Goal: Information Seeking & Learning: Learn about a topic

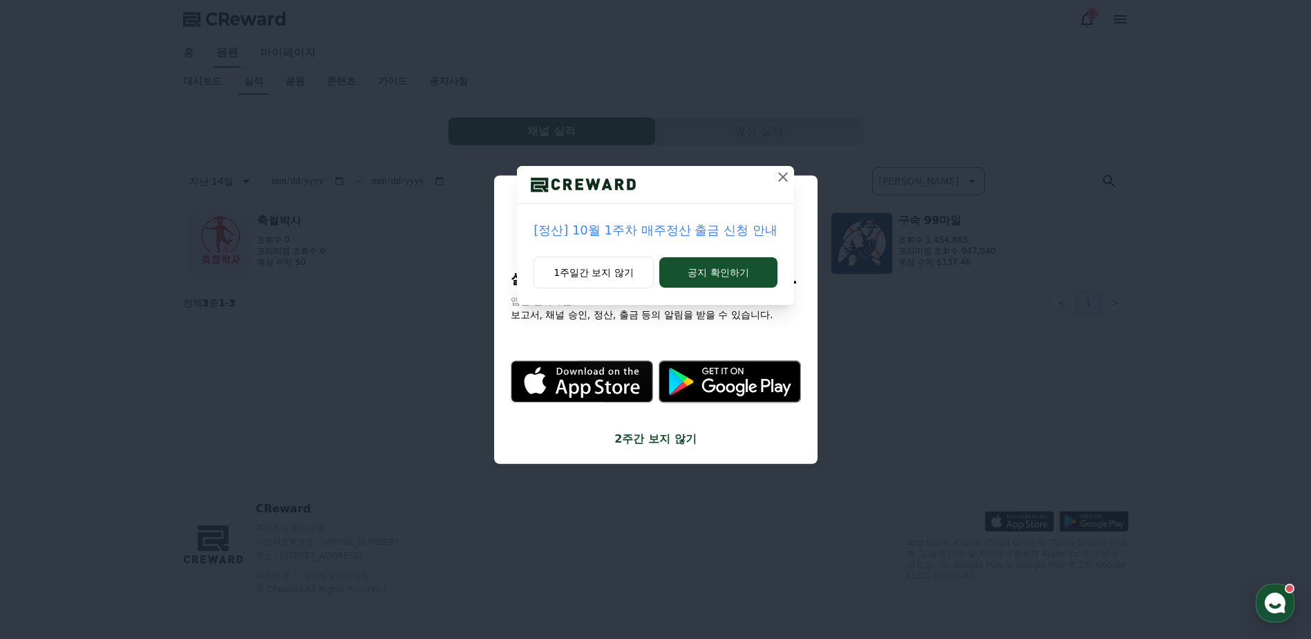
click at [939, 318] on div "[정산] 10월 1주차 매주정산 출금 신청 안내 1주일간 보지 않기 공지 확인하기" at bounding box center [655, 163] width 1311 height 327
click at [746, 274] on button "공지 확인하기" at bounding box center [718, 272] width 118 height 30
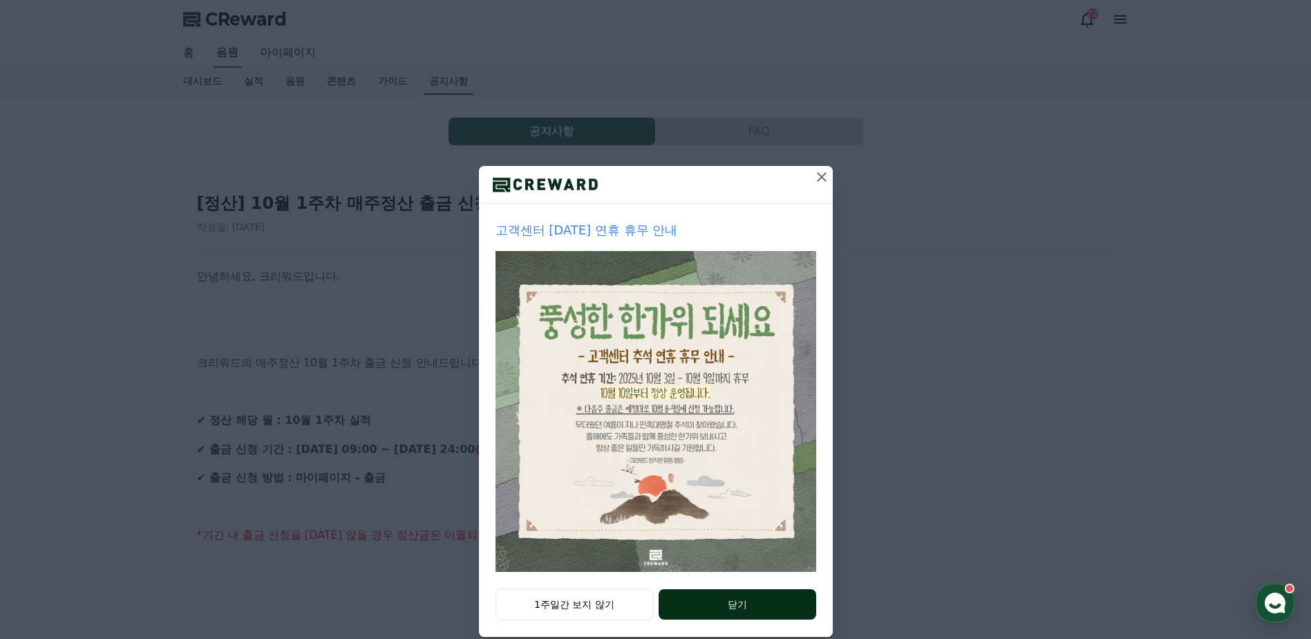
click at [742, 612] on button "닫기" at bounding box center [737, 604] width 157 height 30
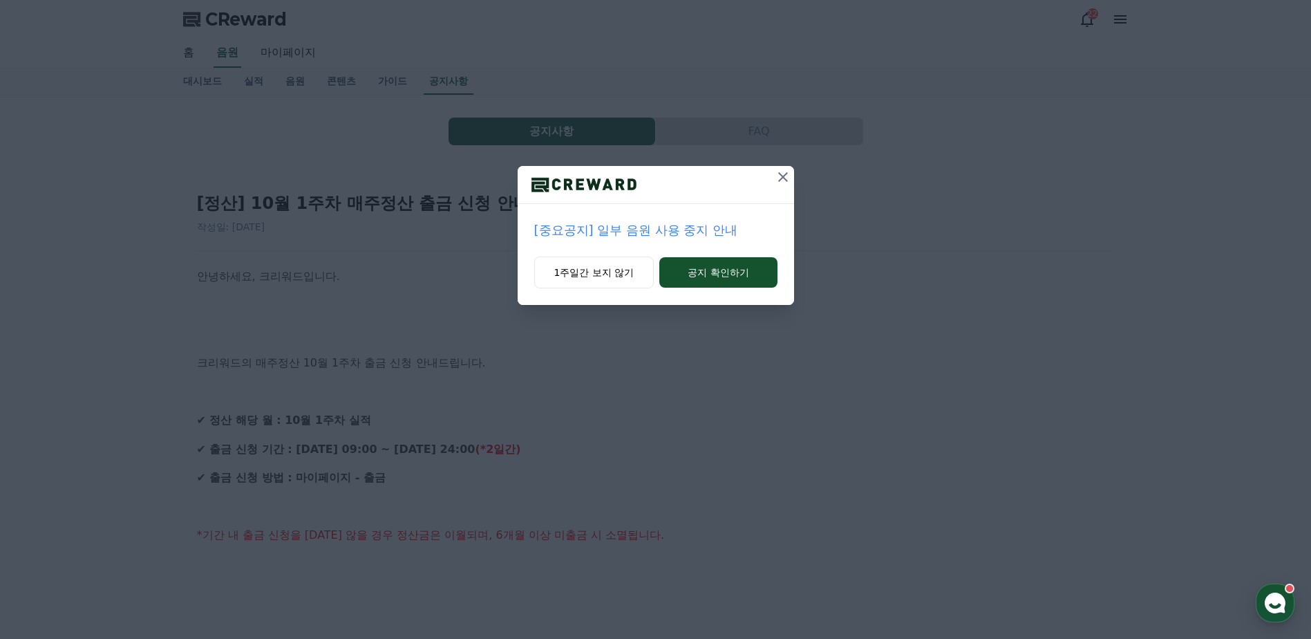
click at [783, 181] on icon at bounding box center [783, 177] width 17 height 17
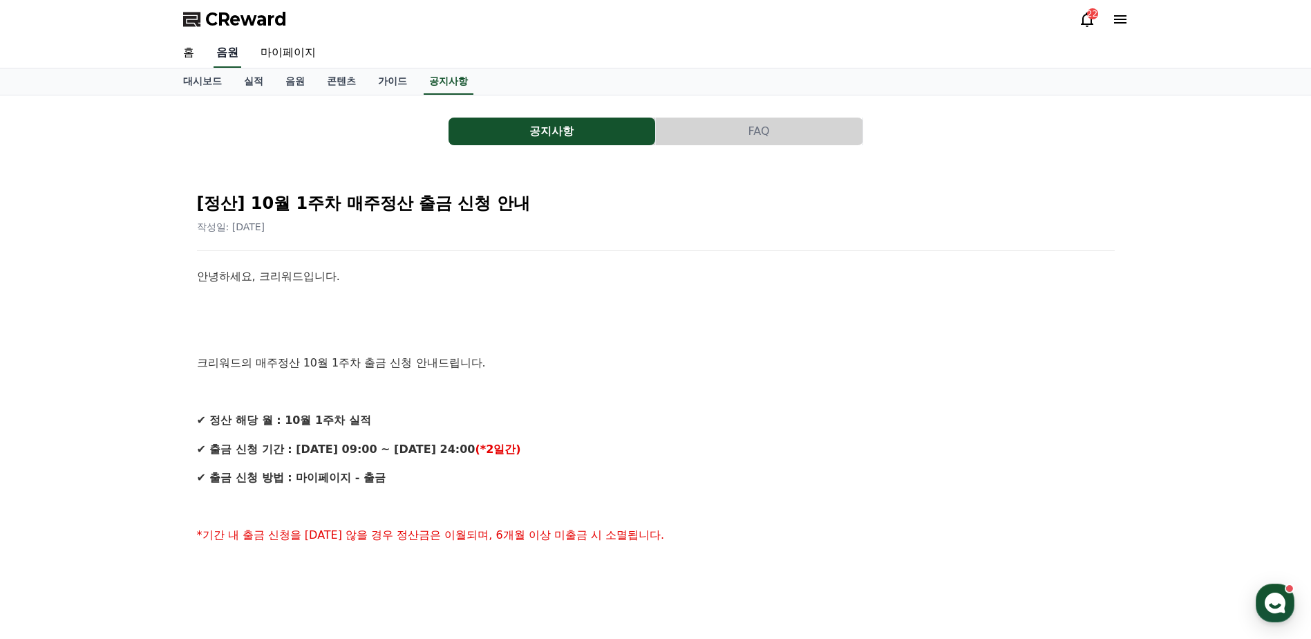
click at [225, 49] on link "음원" at bounding box center [228, 53] width 28 height 29
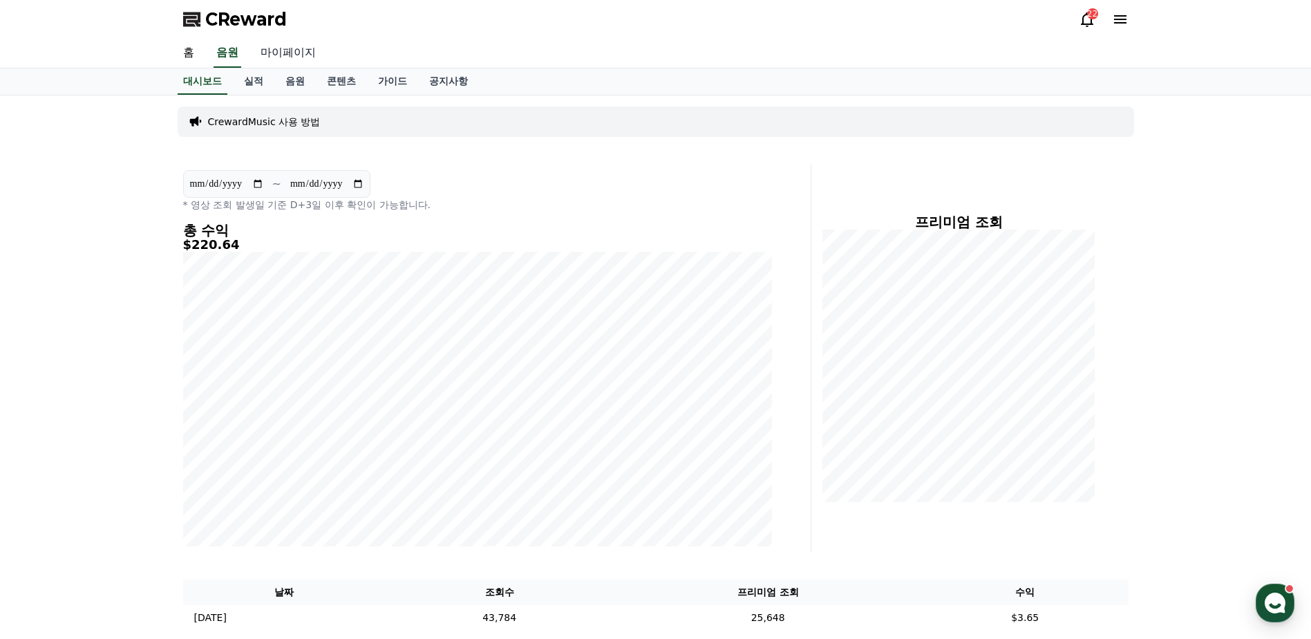
click at [273, 58] on link "마이페이지" at bounding box center [288, 53] width 77 height 29
select select "**********"
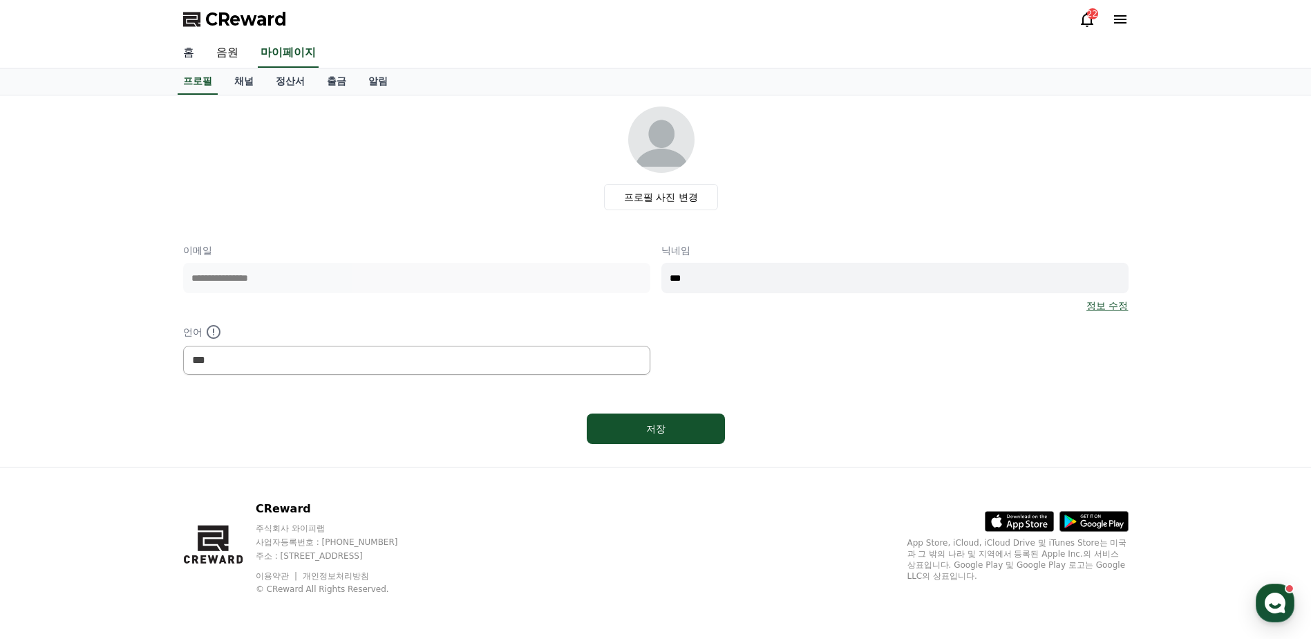
click at [197, 57] on link "홈" at bounding box center [188, 53] width 33 height 29
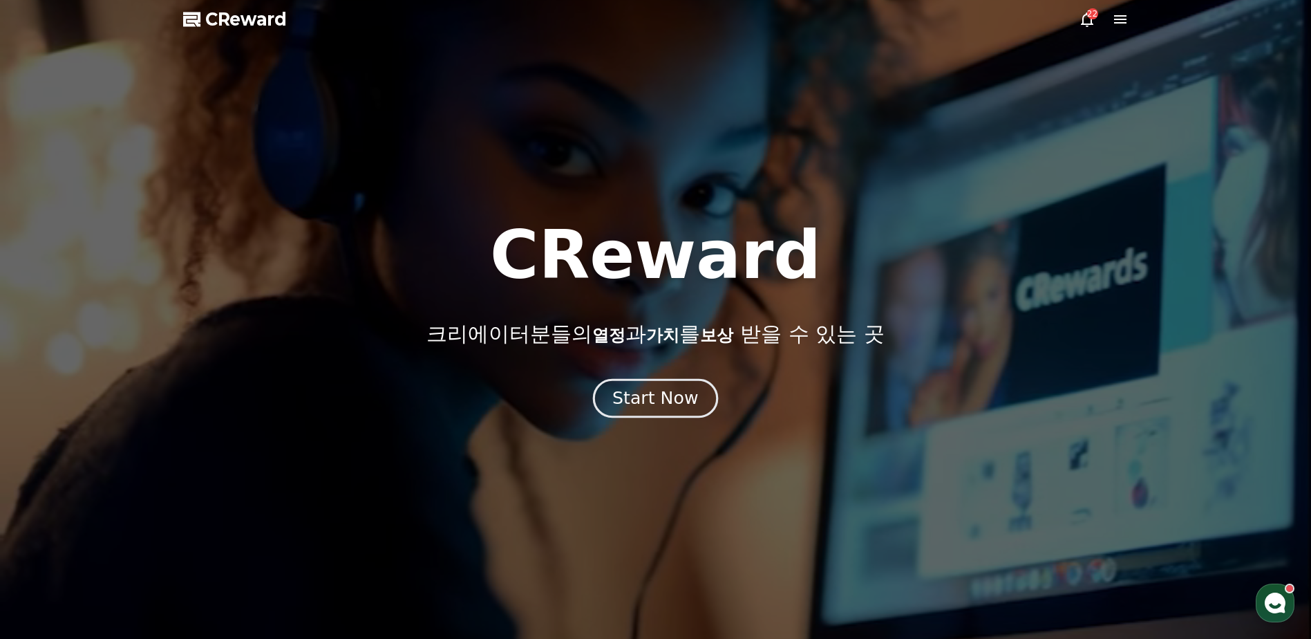
click at [661, 389] on div "Start Now" at bounding box center [655, 398] width 86 height 24
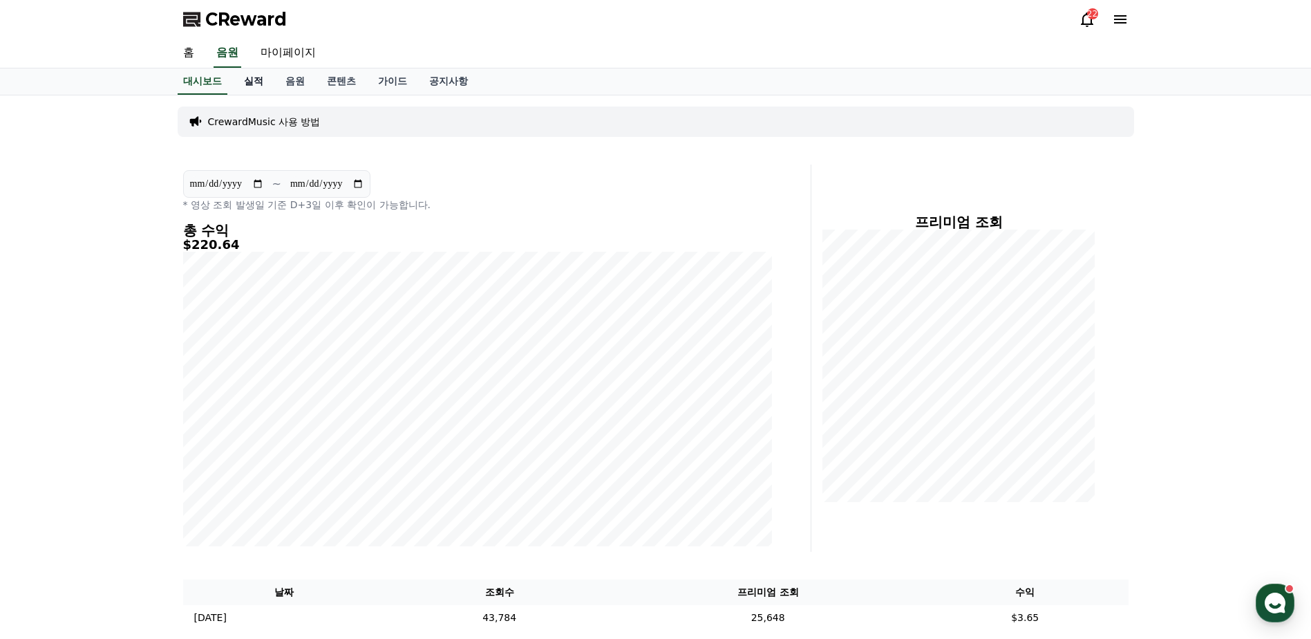
click at [261, 78] on link "실적" at bounding box center [253, 81] width 41 height 26
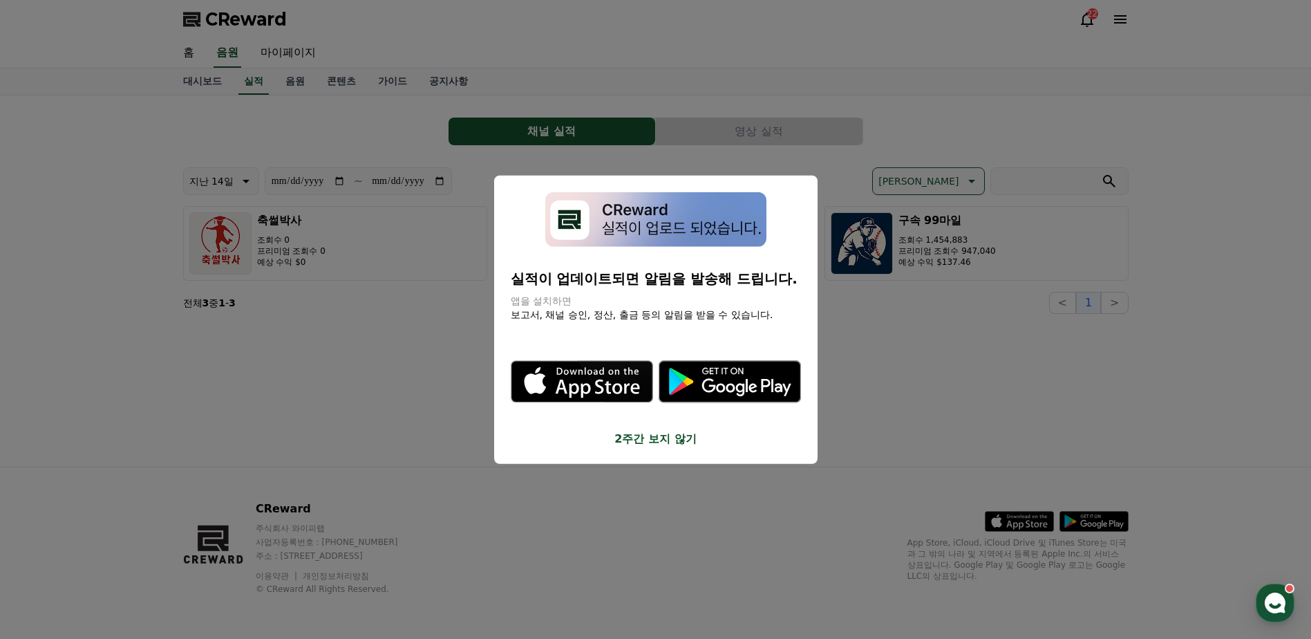
click at [496, 128] on button "close modal" at bounding box center [655, 319] width 1311 height 639
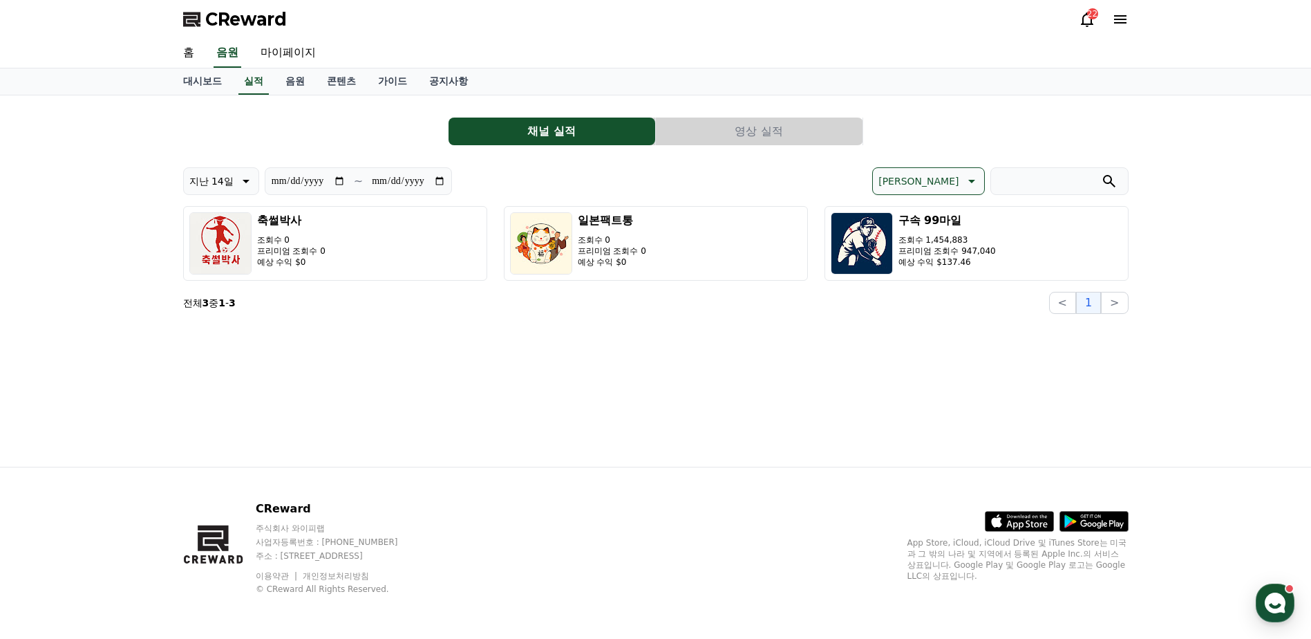
click at [339, 182] on input "**********" at bounding box center [308, 180] width 75 height 15
type input "**********"
click at [439, 182] on input "**********" at bounding box center [408, 180] width 75 height 15
type input "**********"
click at [432, 76] on link "공지사항" at bounding box center [448, 81] width 61 height 26
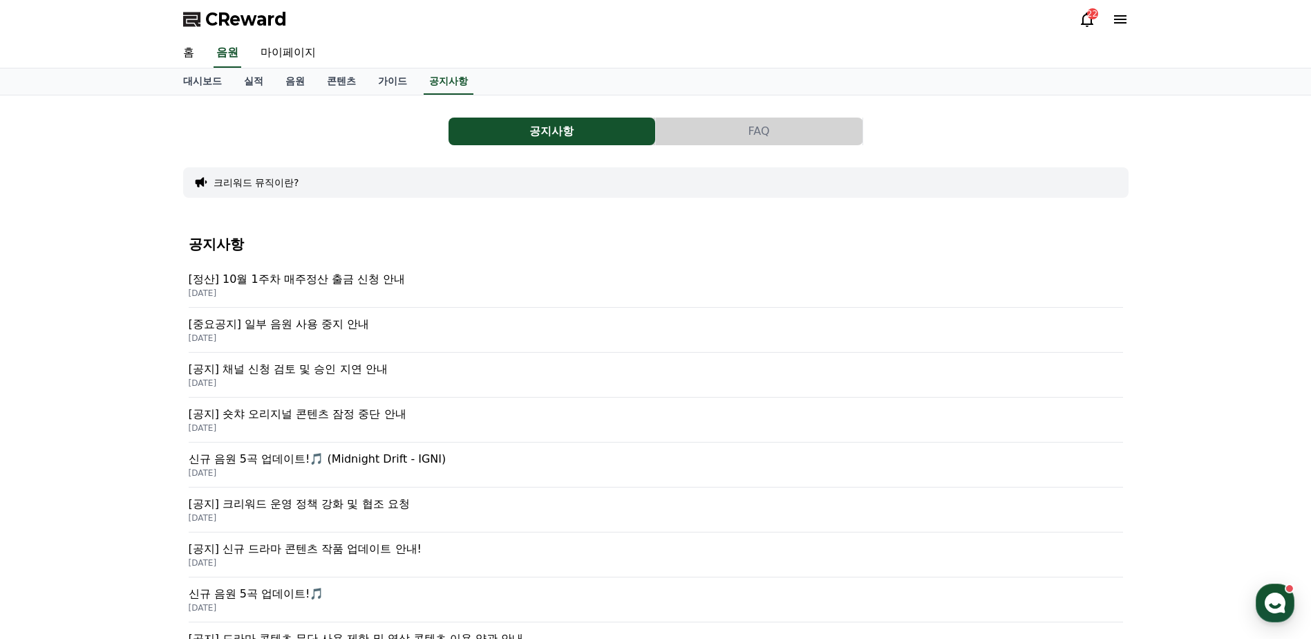
click at [315, 320] on p "[중요공지] 일부 음원 사용 중지 안내" at bounding box center [656, 324] width 935 height 17
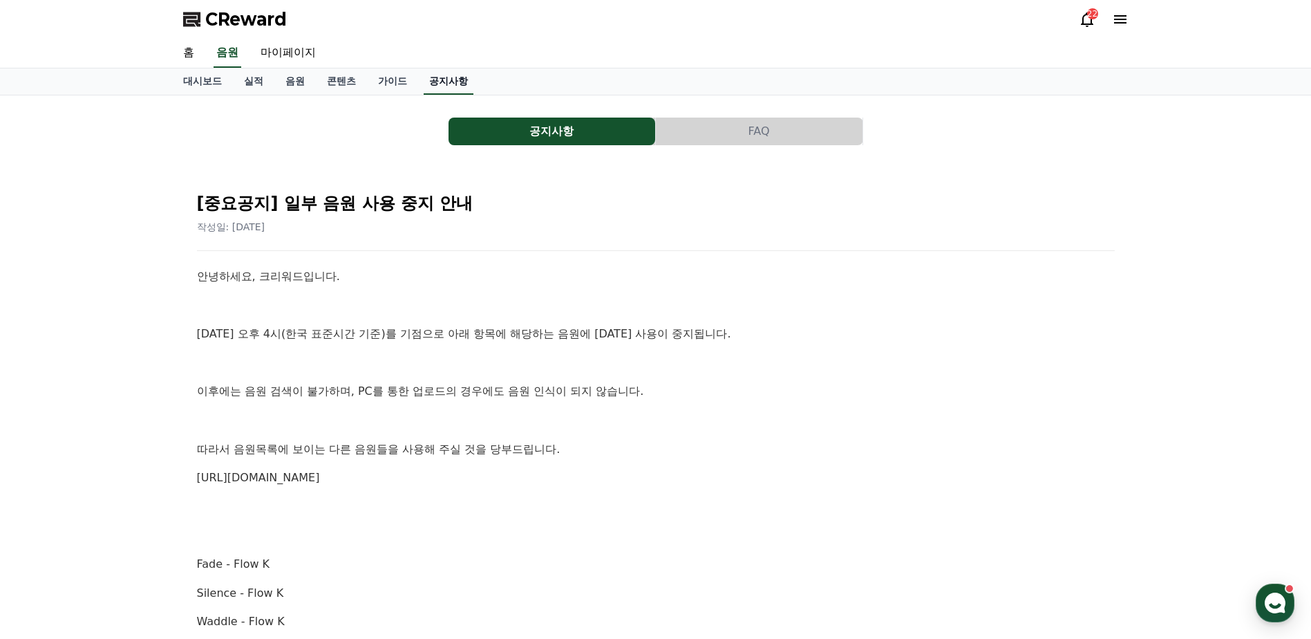
click at [454, 86] on link "공지사항" at bounding box center [449, 81] width 50 height 26
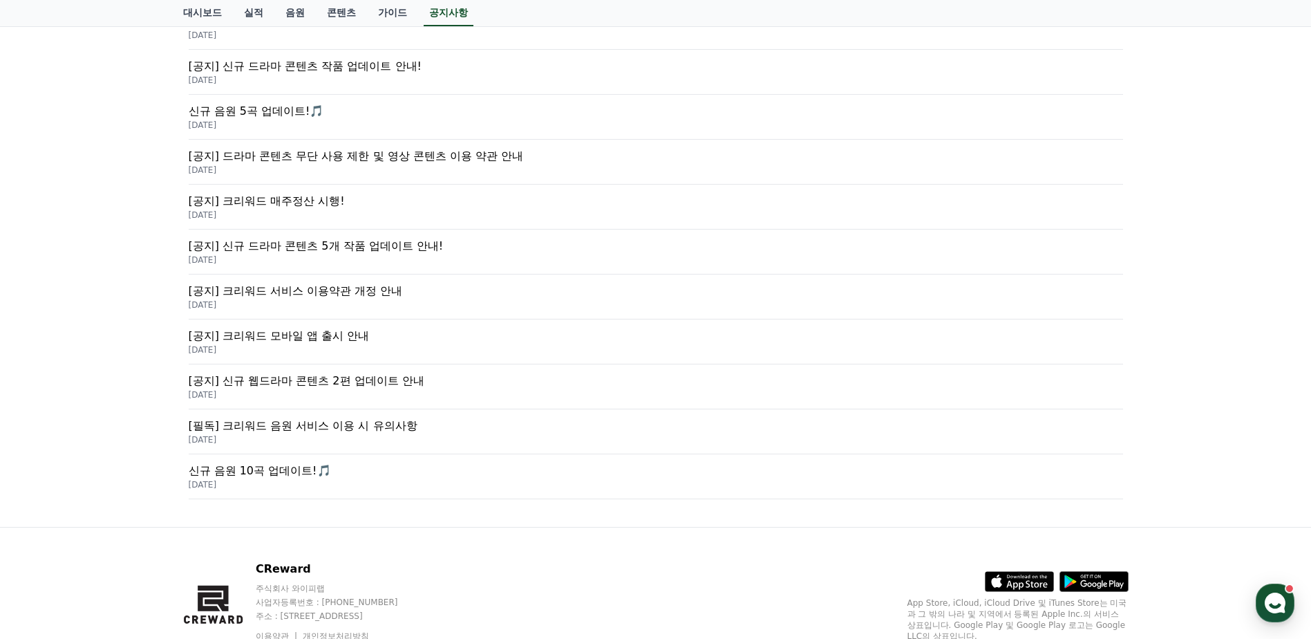
scroll to position [484, 0]
click at [292, 467] on p "신규 음원 10곡 업데이트!🎵" at bounding box center [656, 469] width 935 height 17
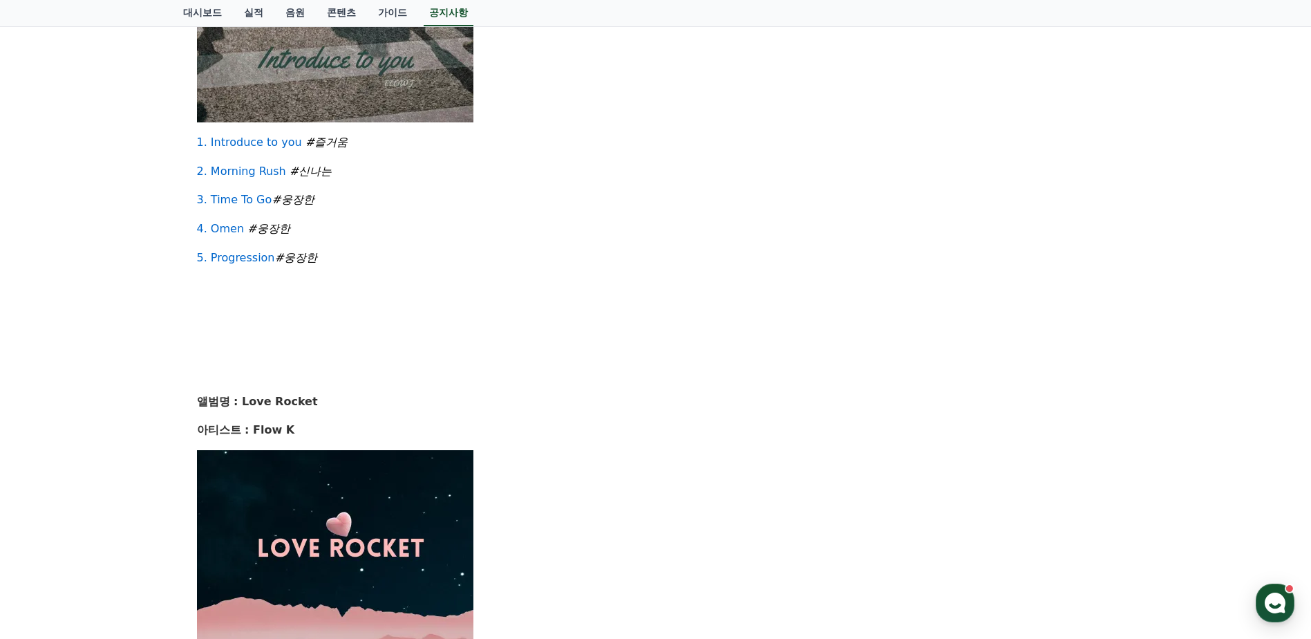
scroll to position [1037, 0]
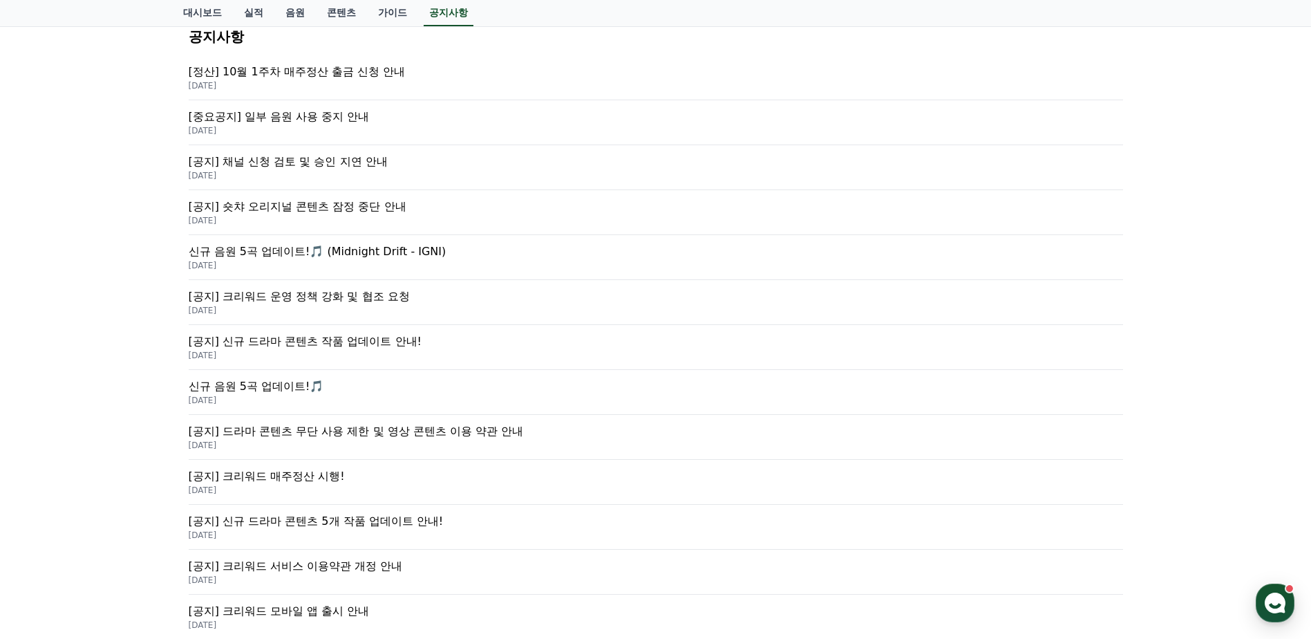
scroll to position [138, 0]
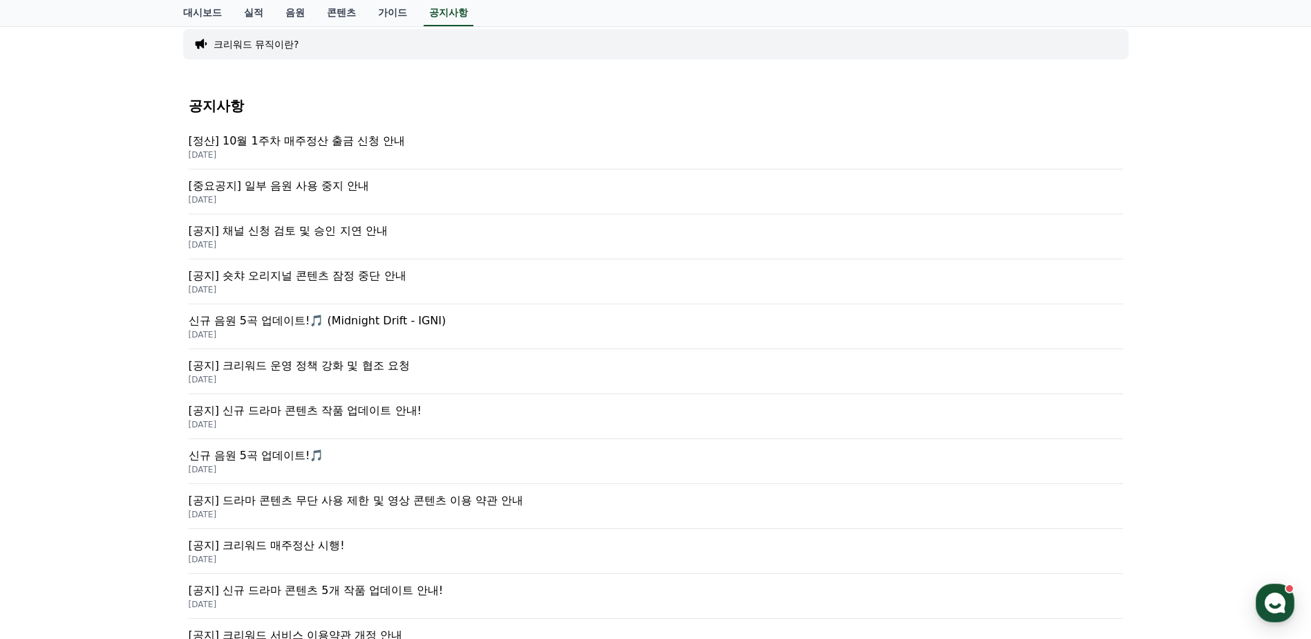
click at [339, 190] on p "[중요공지] 일부 음원 사용 중지 안내" at bounding box center [656, 186] width 935 height 17
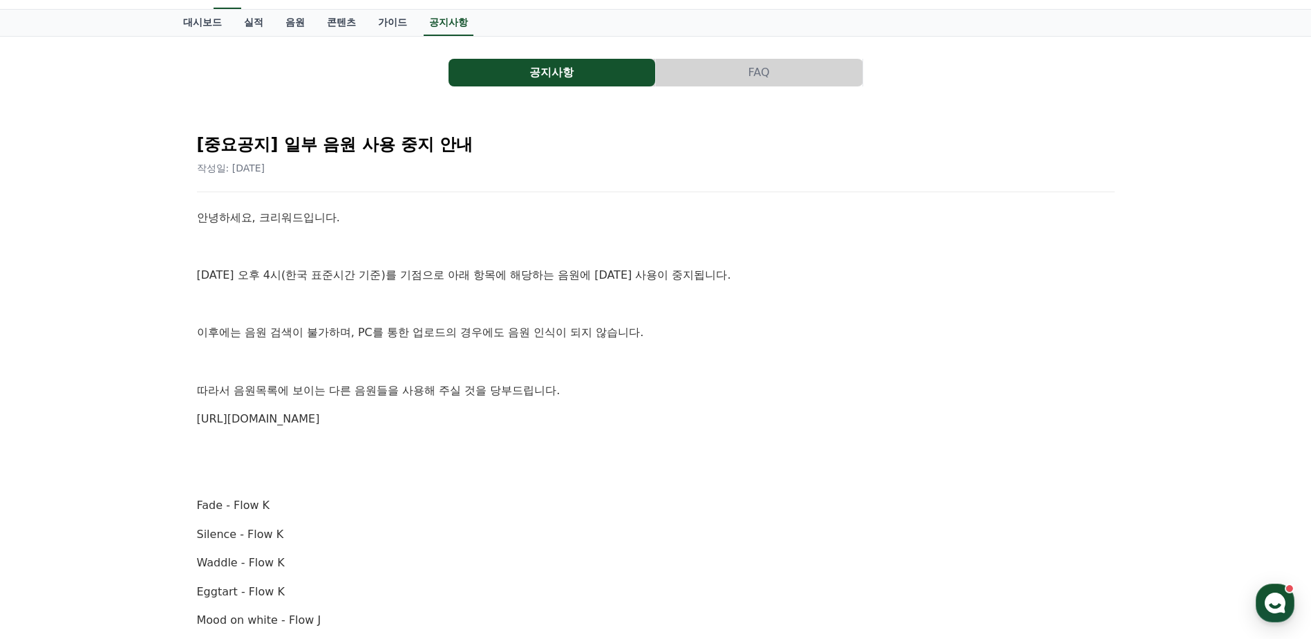
scroll to position [138, 0]
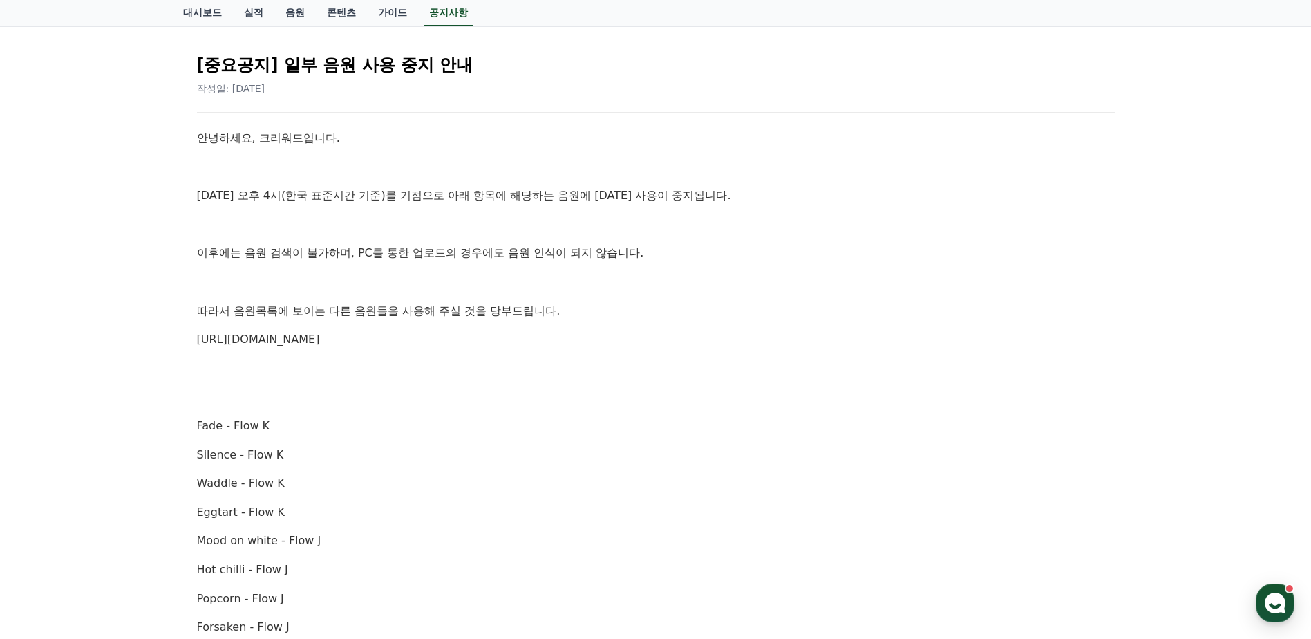
click at [323, 348] on p "https://creward.net/music/list/public" at bounding box center [656, 339] width 918 height 18
drag, startPoint x: 323, startPoint y: 348, endPoint x: 328, endPoint y: 341, distance: 8.1
click at [320, 341] on link "https://creward.net/music/list/public" at bounding box center [258, 338] width 123 height 13
click at [320, 346] on link "https://creward.net/music/list/public" at bounding box center [258, 338] width 123 height 13
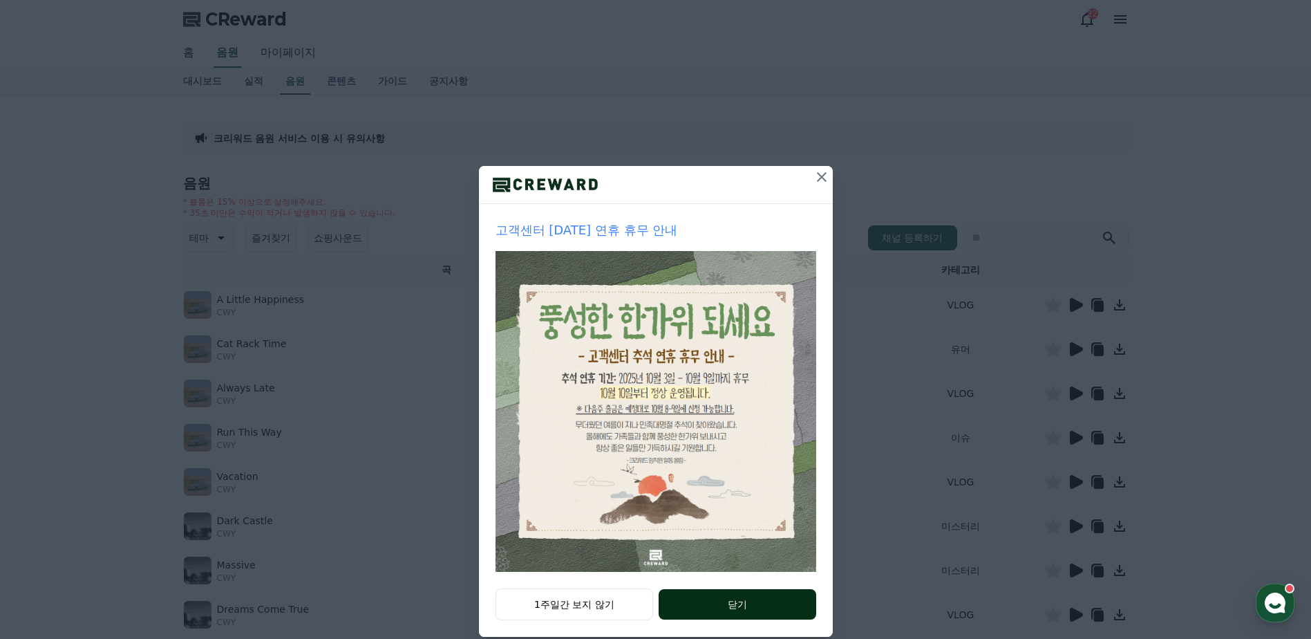
click at [749, 609] on button "닫기" at bounding box center [737, 604] width 157 height 30
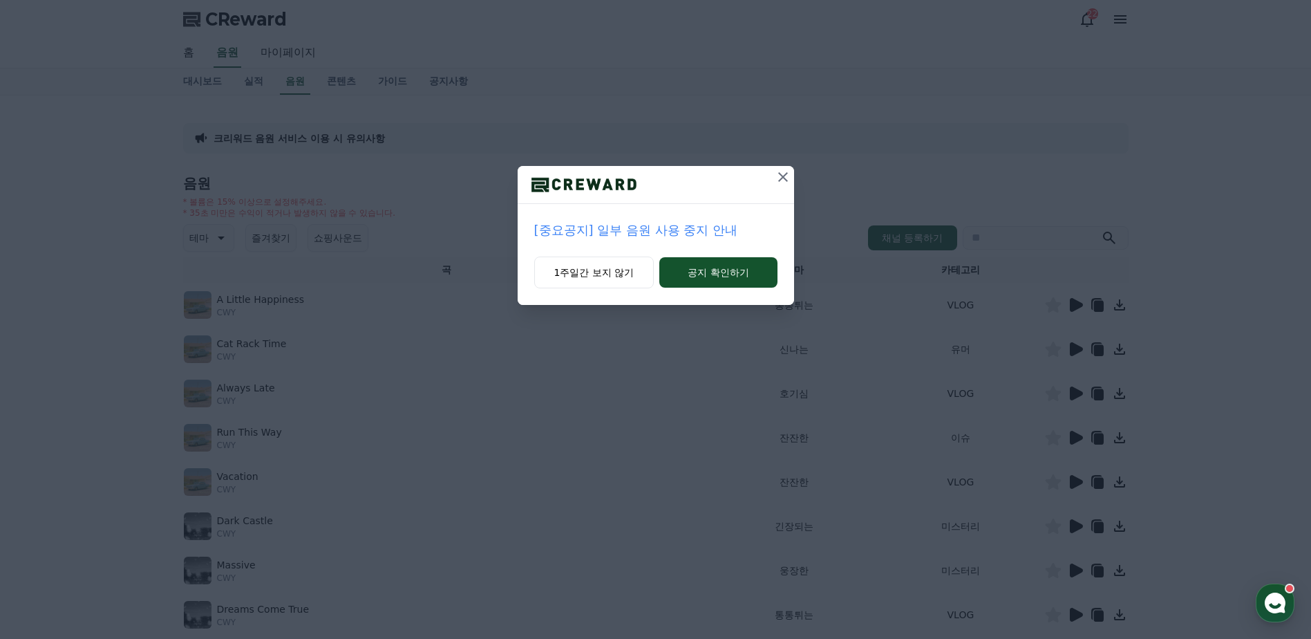
click at [778, 178] on icon at bounding box center [783, 177] width 17 height 17
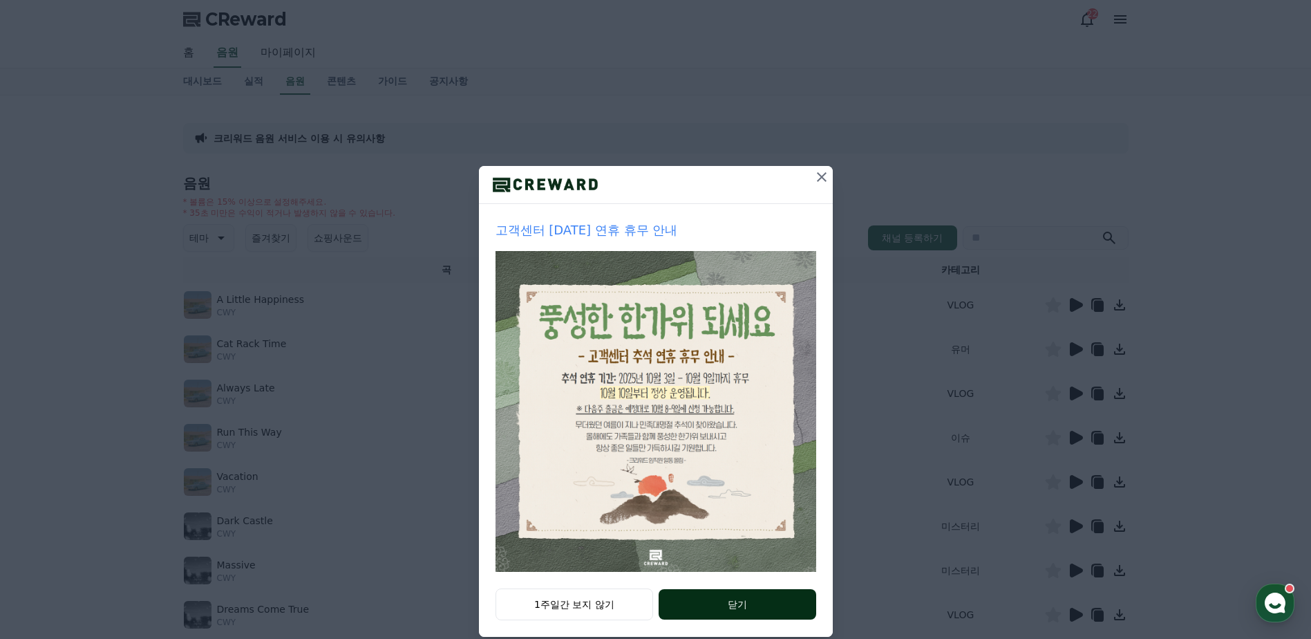
click at [726, 607] on button "닫기" at bounding box center [737, 604] width 157 height 30
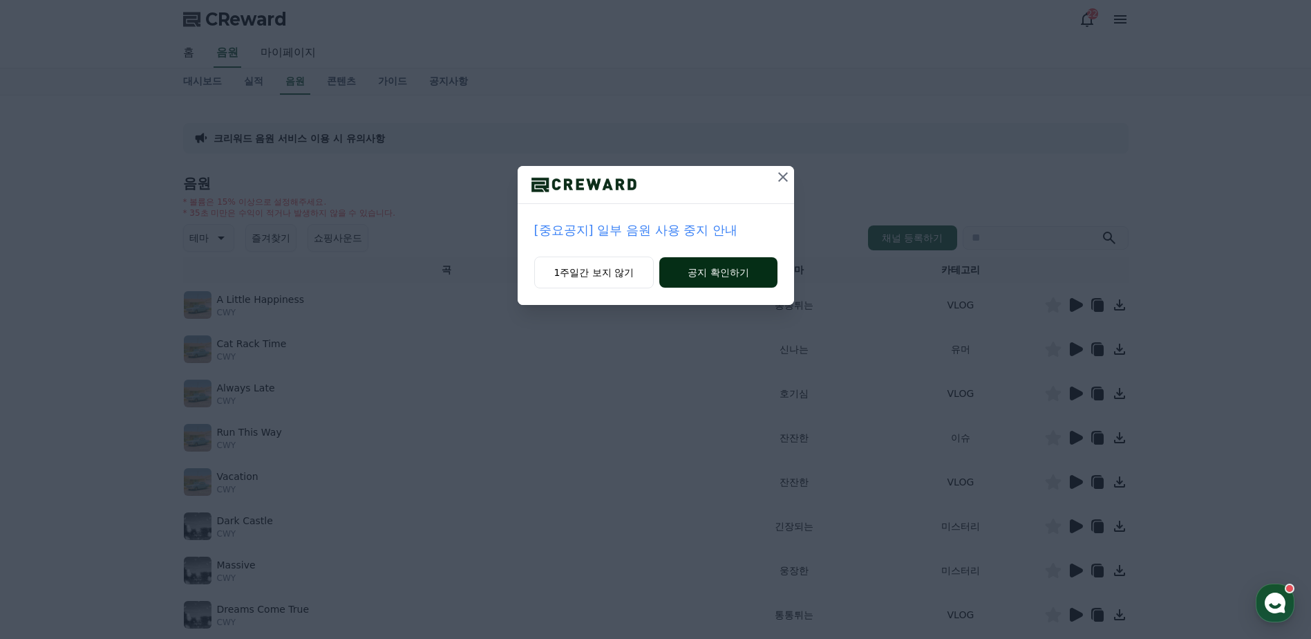
click at [708, 268] on button "공지 확인하기" at bounding box center [718, 272] width 118 height 30
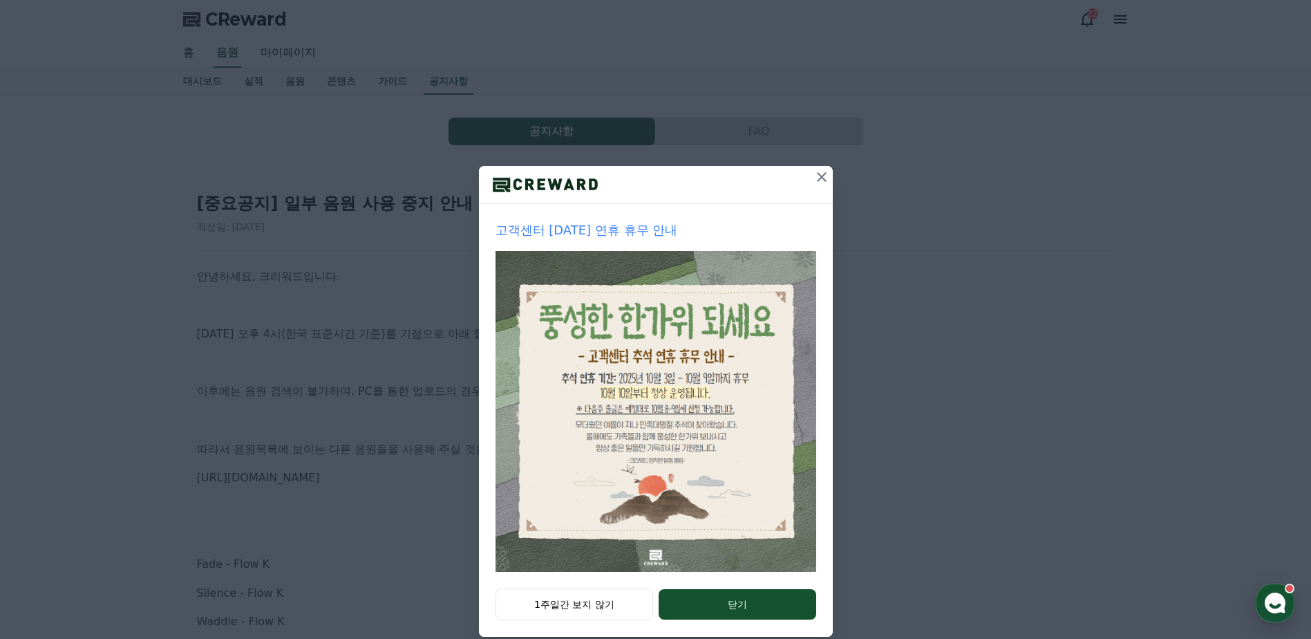
click at [693, 605] on button "닫기" at bounding box center [737, 604] width 157 height 30
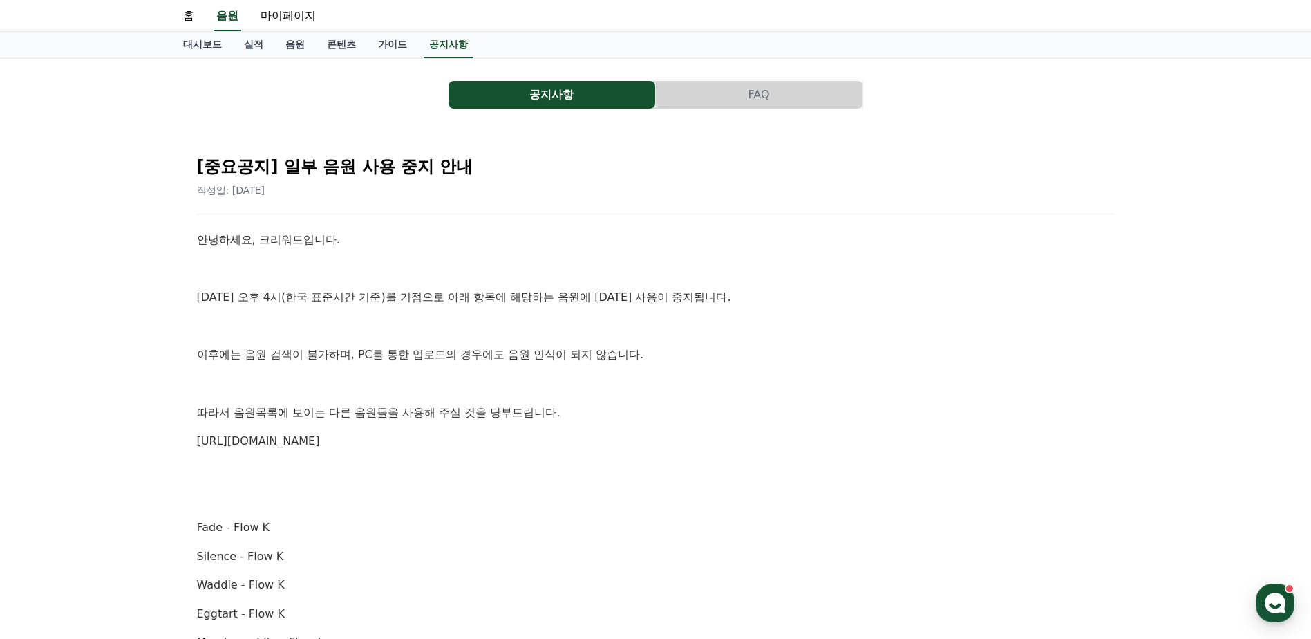
scroll to position [69, 0]
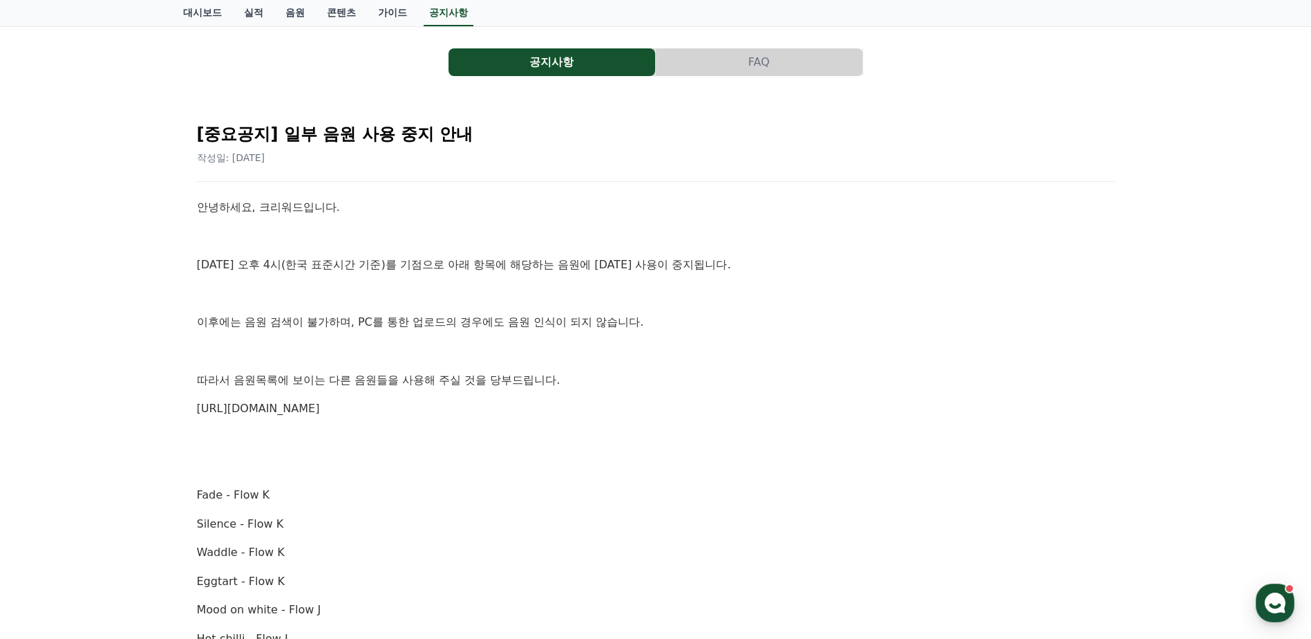
click at [320, 404] on link "https://creward.net/music/list/public" at bounding box center [258, 408] width 123 height 13
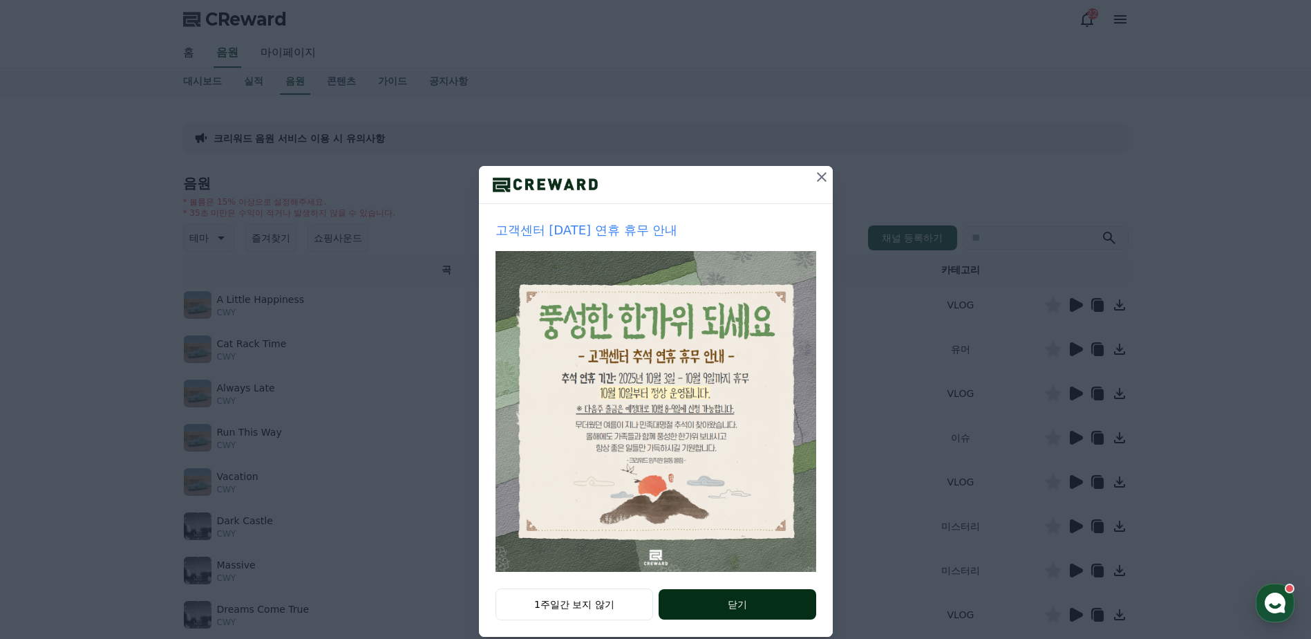
click at [689, 610] on button "닫기" at bounding box center [737, 604] width 157 height 30
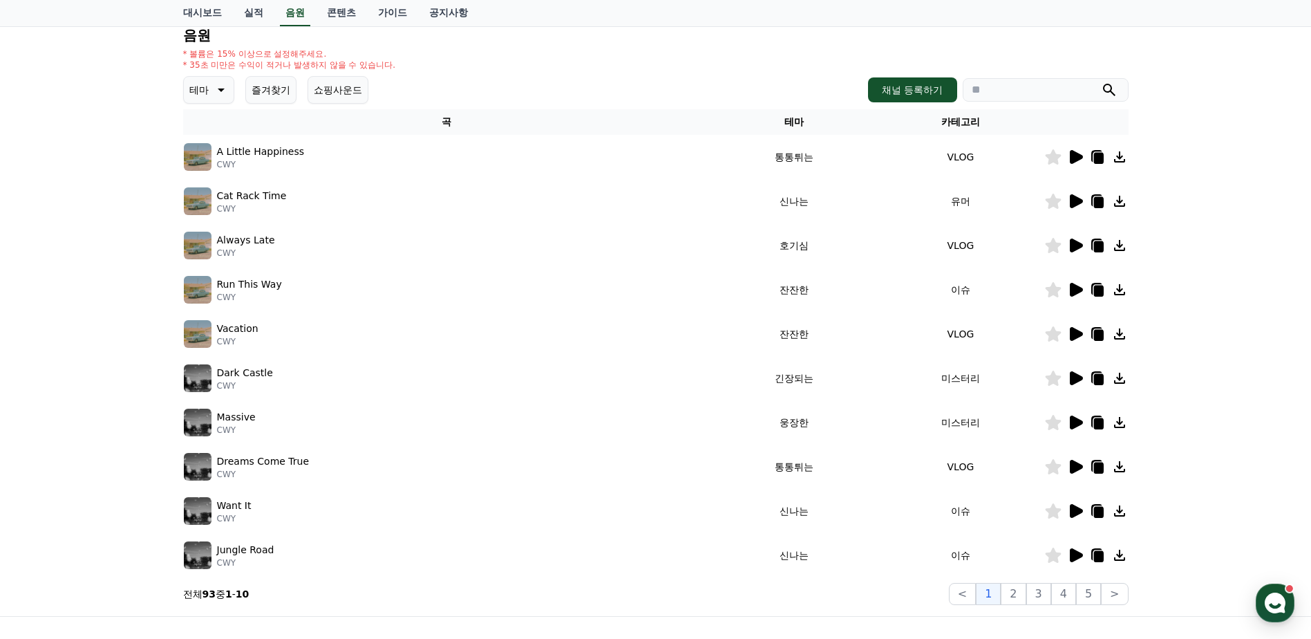
scroll to position [159, 0]
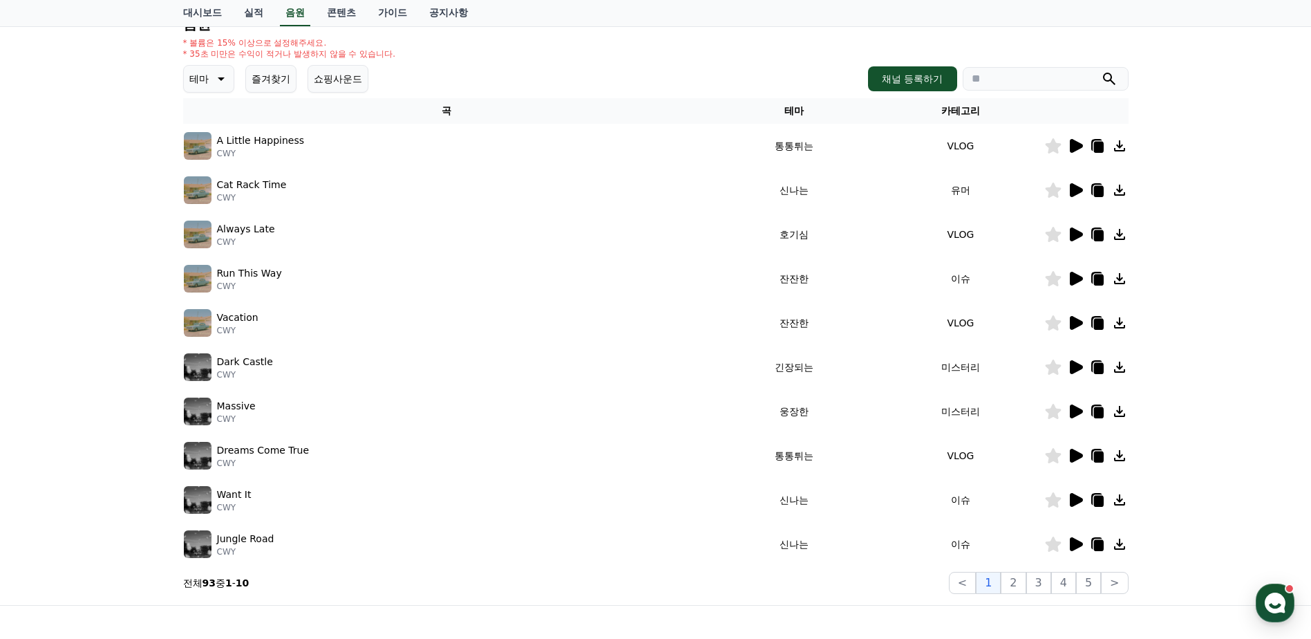
click at [1082, 191] on icon at bounding box center [1076, 190] width 13 height 14
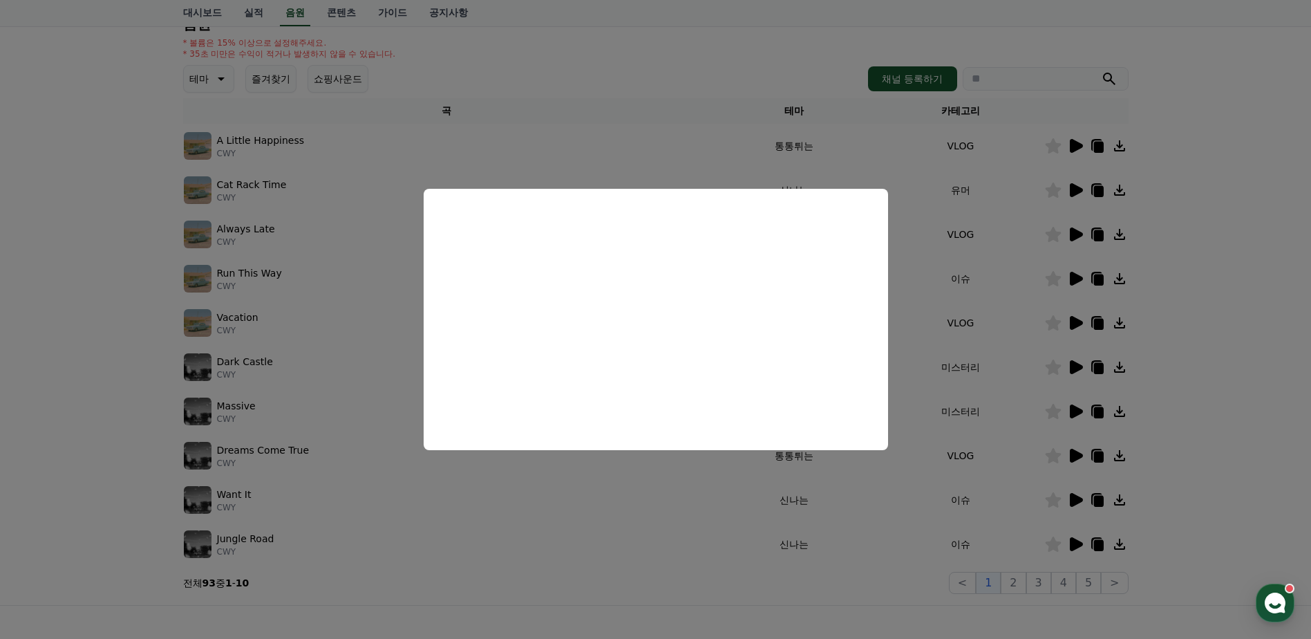
click at [1188, 289] on button "close modal" at bounding box center [655, 319] width 1311 height 639
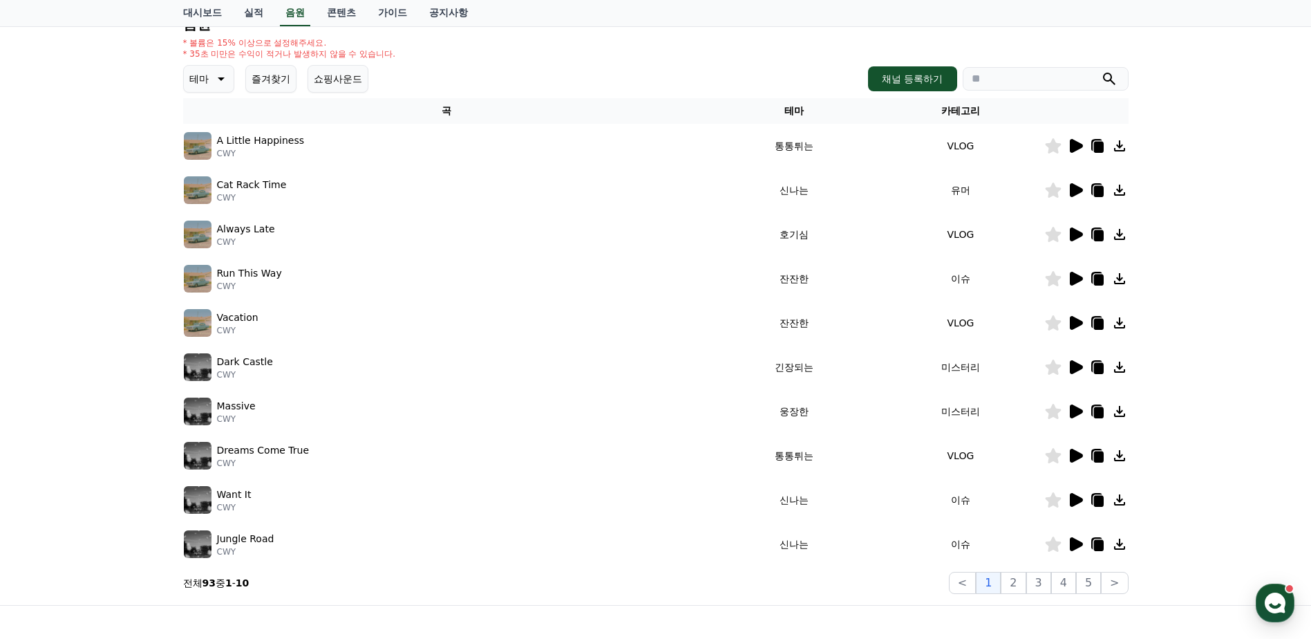
click at [1071, 280] on icon at bounding box center [1076, 279] width 13 height 14
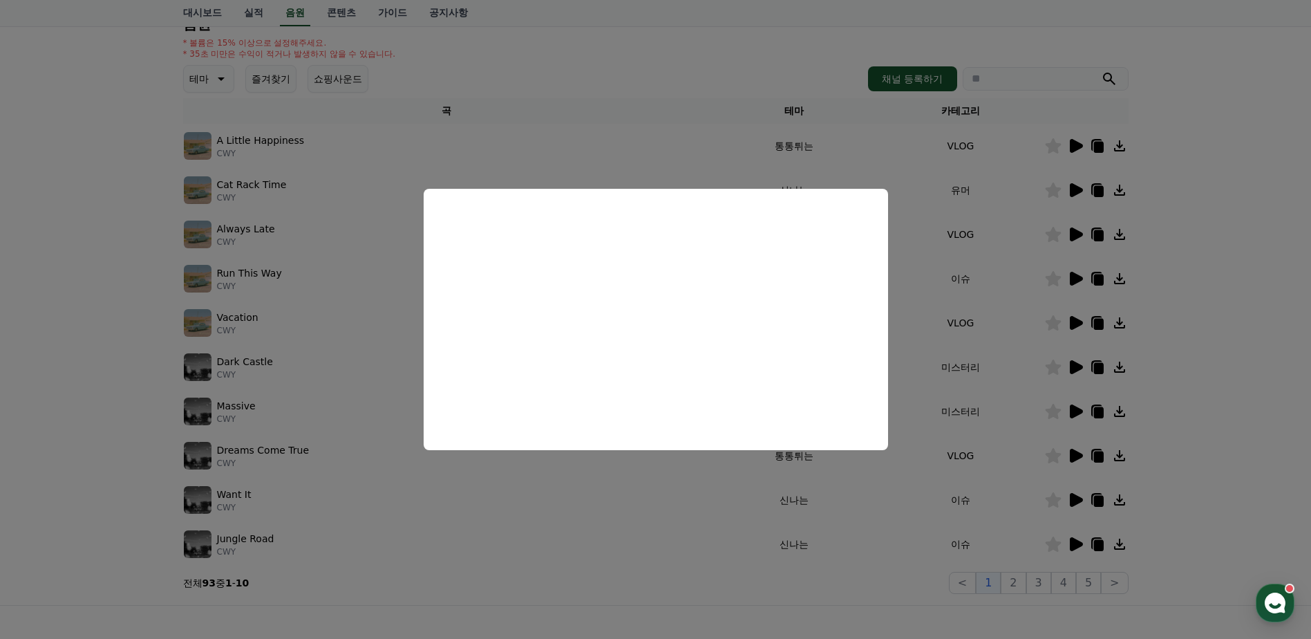
click at [1102, 393] on button "close modal" at bounding box center [655, 319] width 1311 height 639
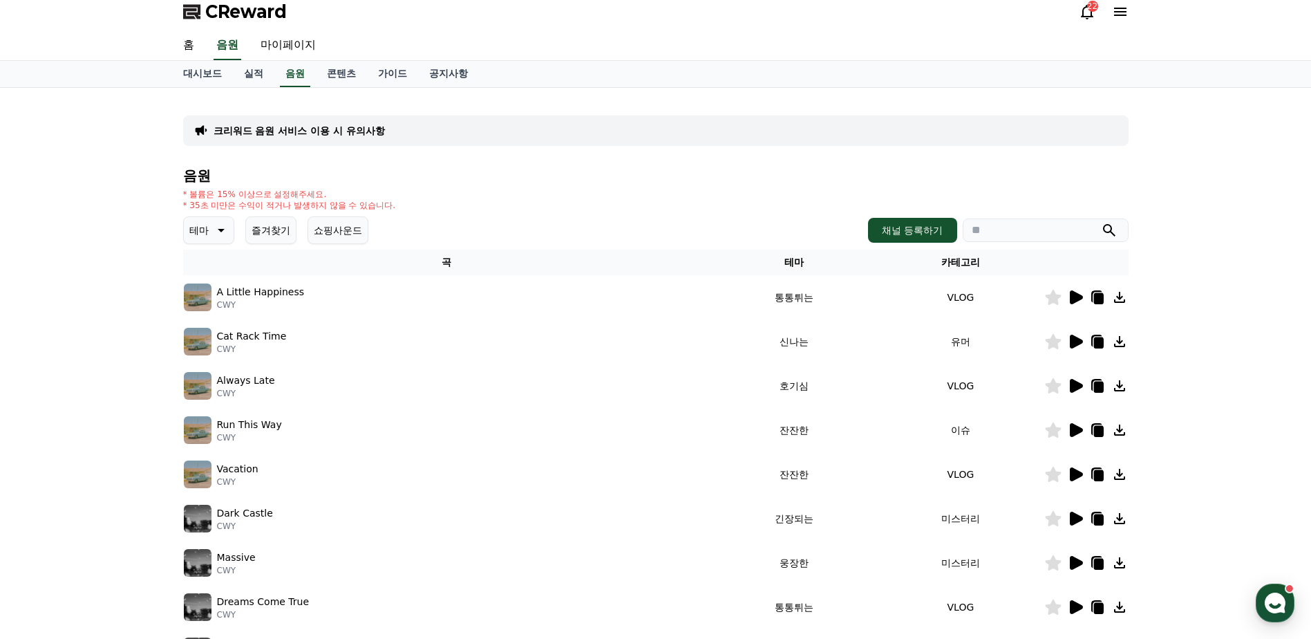
scroll to position [0, 0]
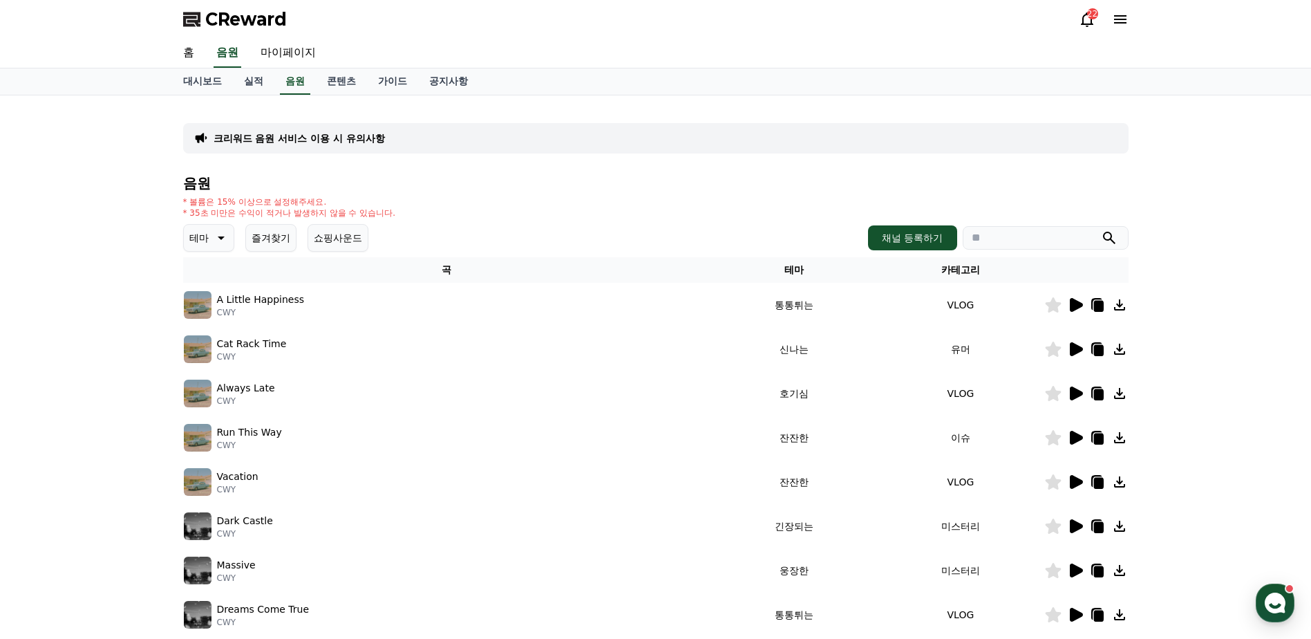
click at [960, 287] on td "VLOG" at bounding box center [960, 305] width 167 height 44
click at [959, 272] on th "카테고리" at bounding box center [960, 270] width 167 height 26
click at [957, 267] on th "카테고리" at bounding box center [960, 270] width 167 height 26
click at [216, 234] on icon at bounding box center [220, 237] width 17 height 17
click at [214, 342] on button "호기심" at bounding box center [205, 346] width 40 height 30
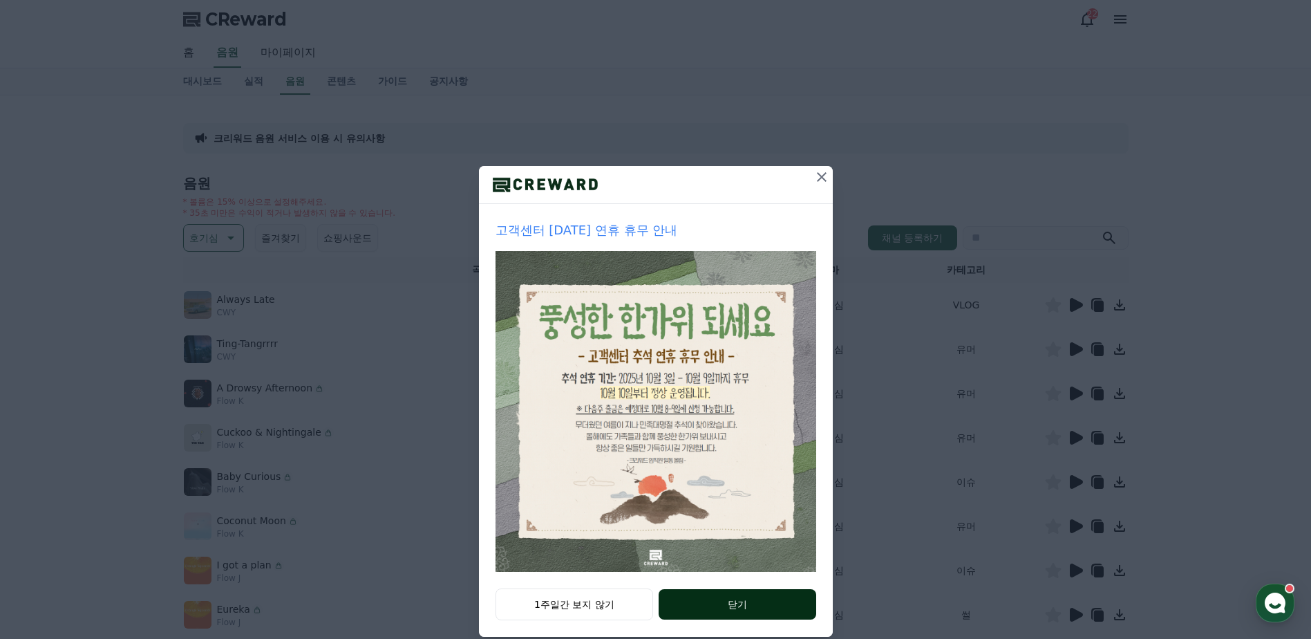
click at [677, 603] on button "닫기" at bounding box center [737, 604] width 157 height 30
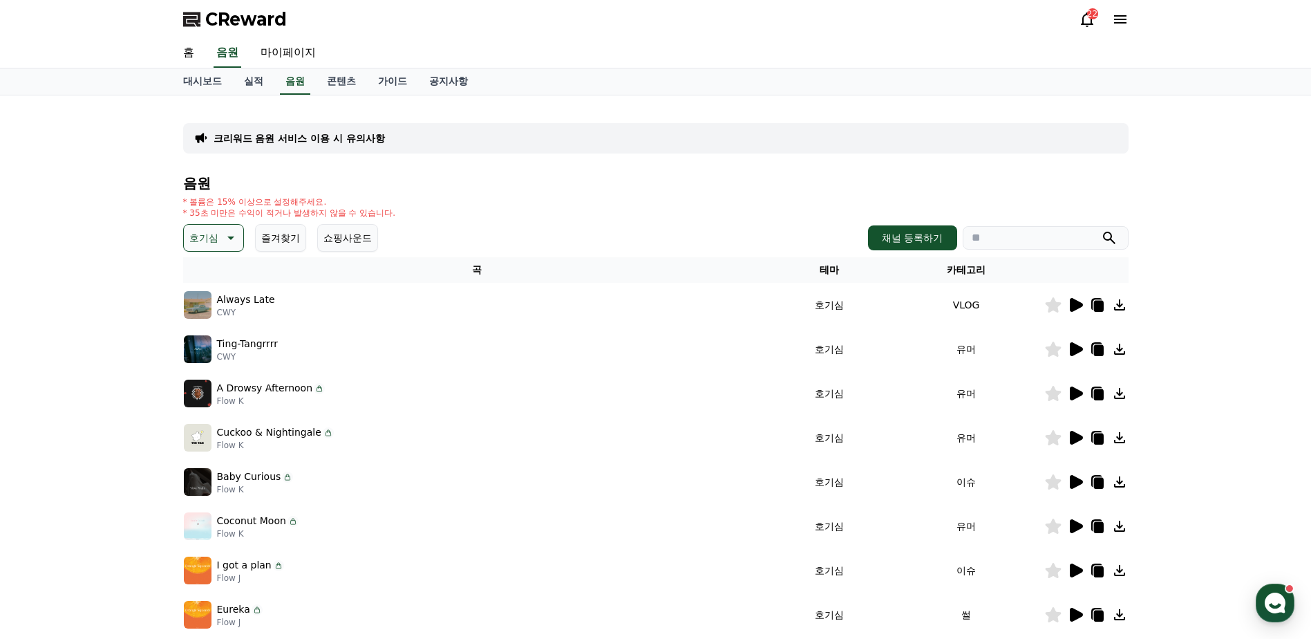
click at [1073, 388] on icon at bounding box center [1076, 393] width 13 height 14
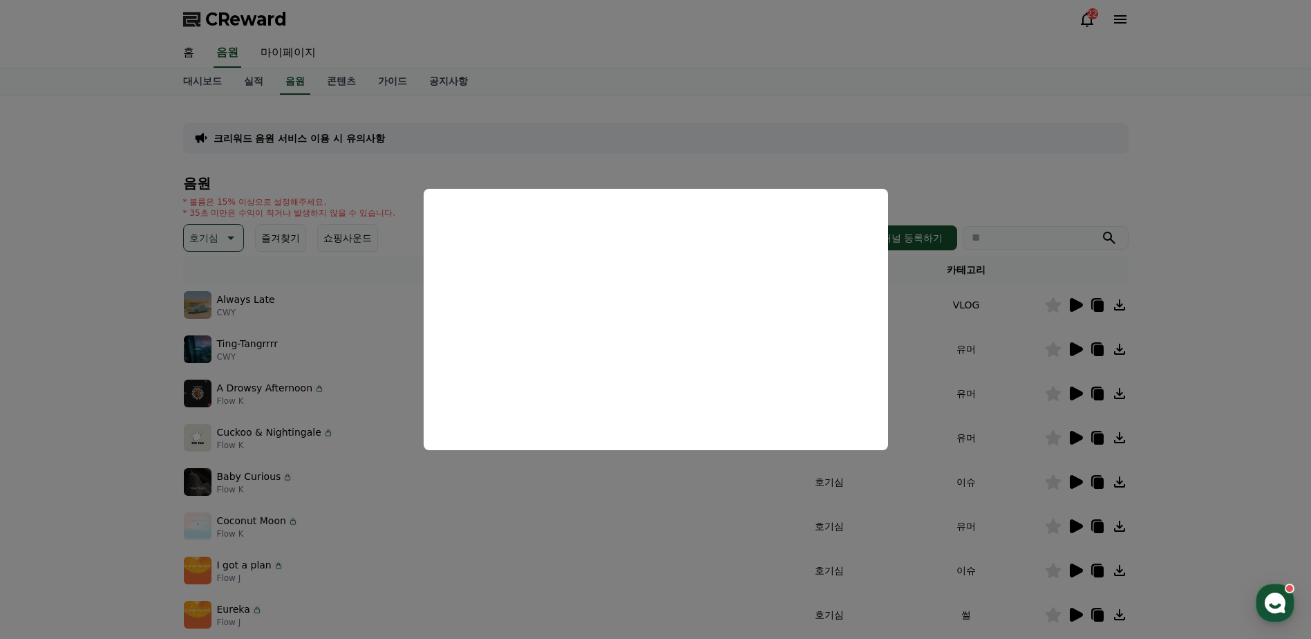
click at [1057, 369] on button "close modal" at bounding box center [655, 319] width 1311 height 639
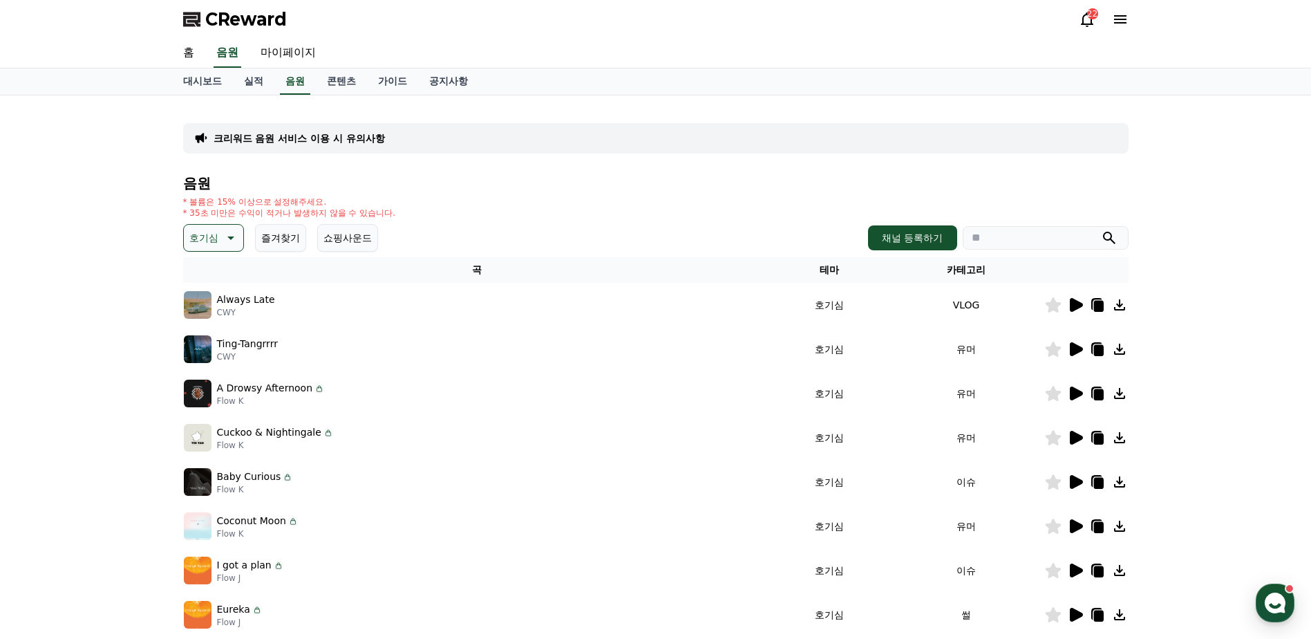
click at [1074, 348] on icon at bounding box center [1076, 349] width 13 height 14
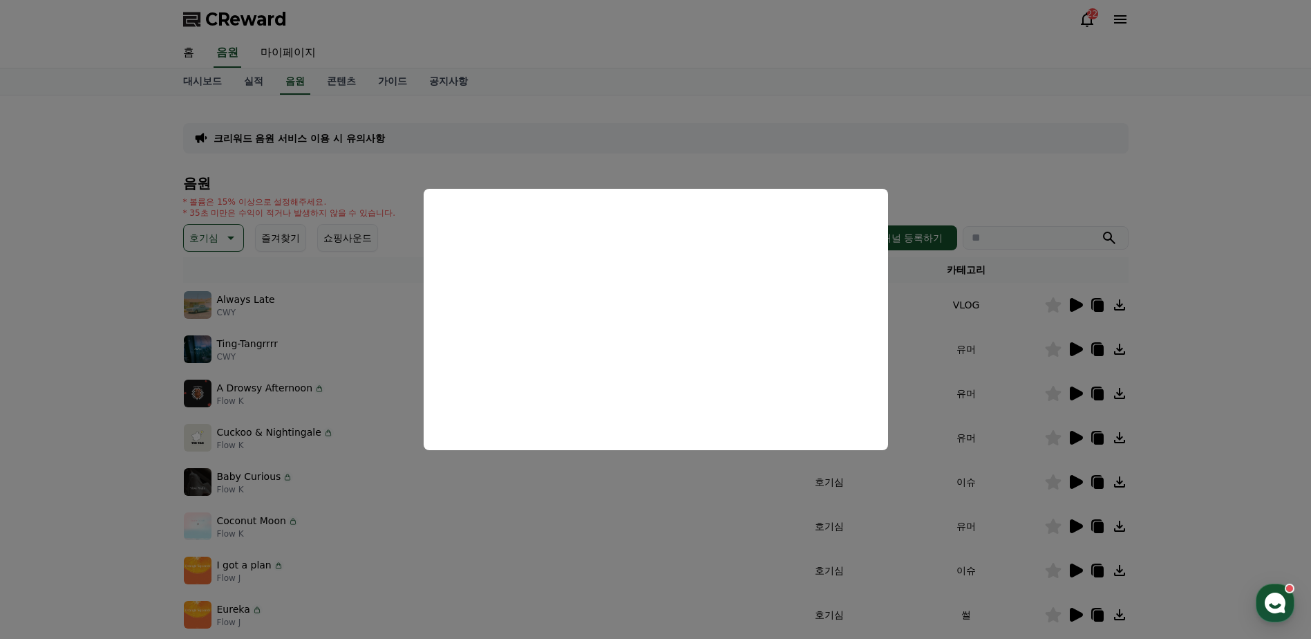
click at [967, 413] on button "close modal" at bounding box center [655, 319] width 1311 height 639
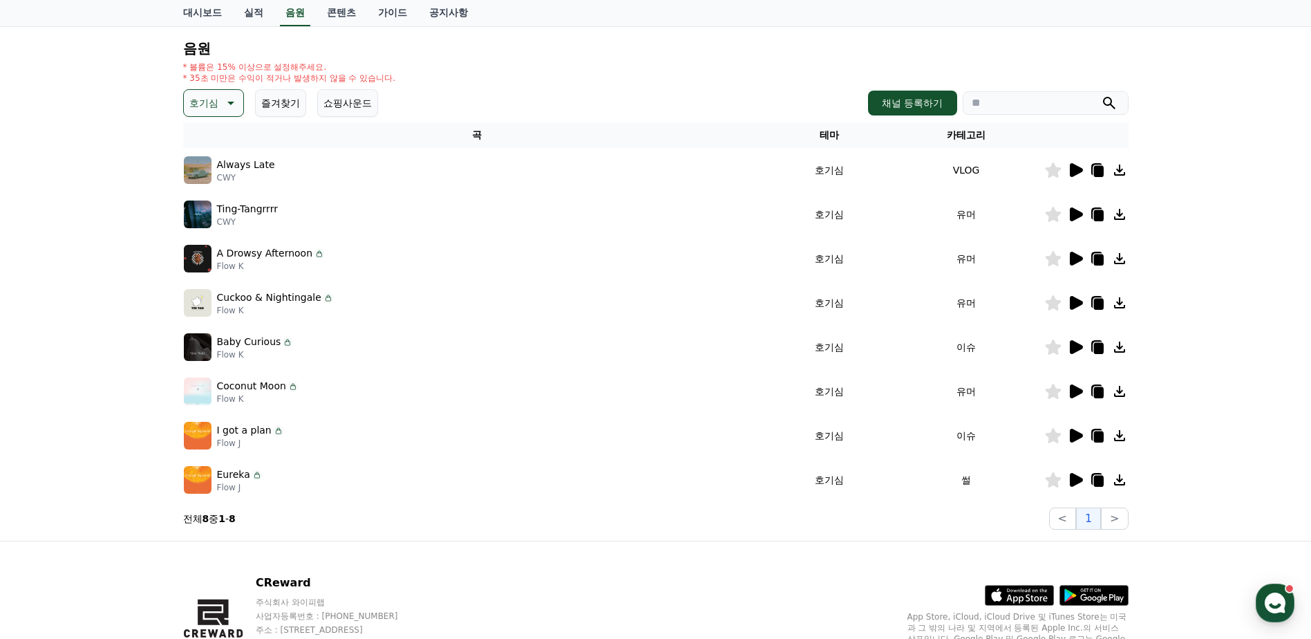
scroll to position [138, 0]
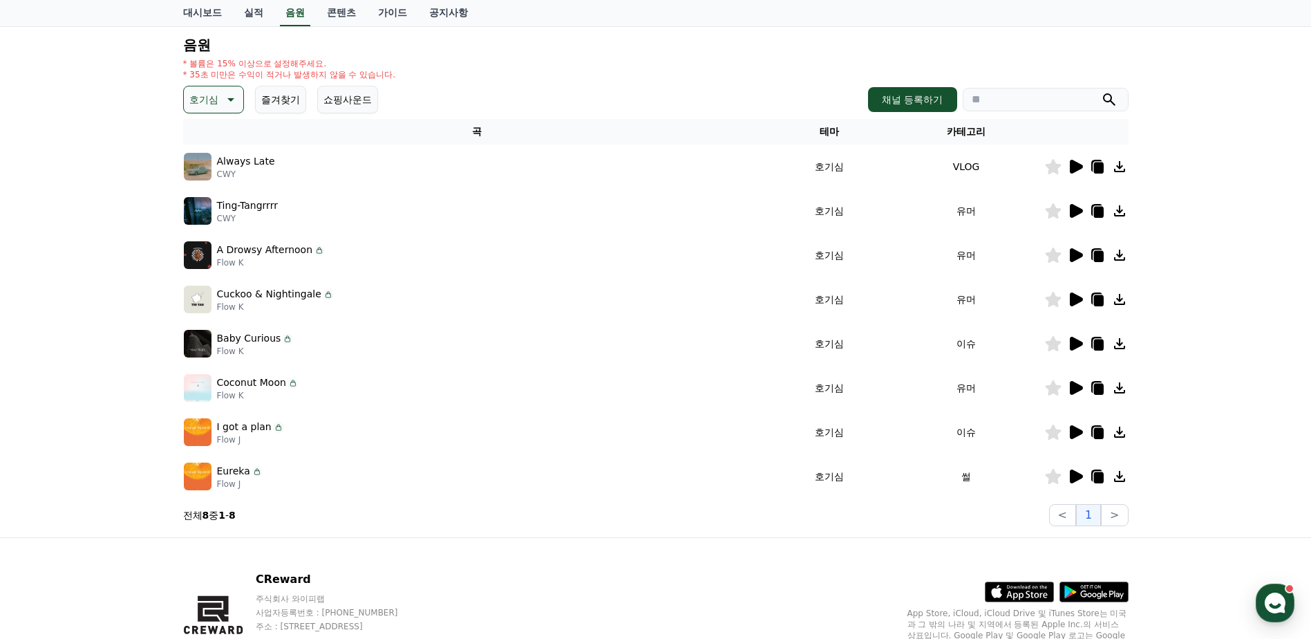
click at [1070, 471] on icon at bounding box center [1076, 476] width 13 height 14
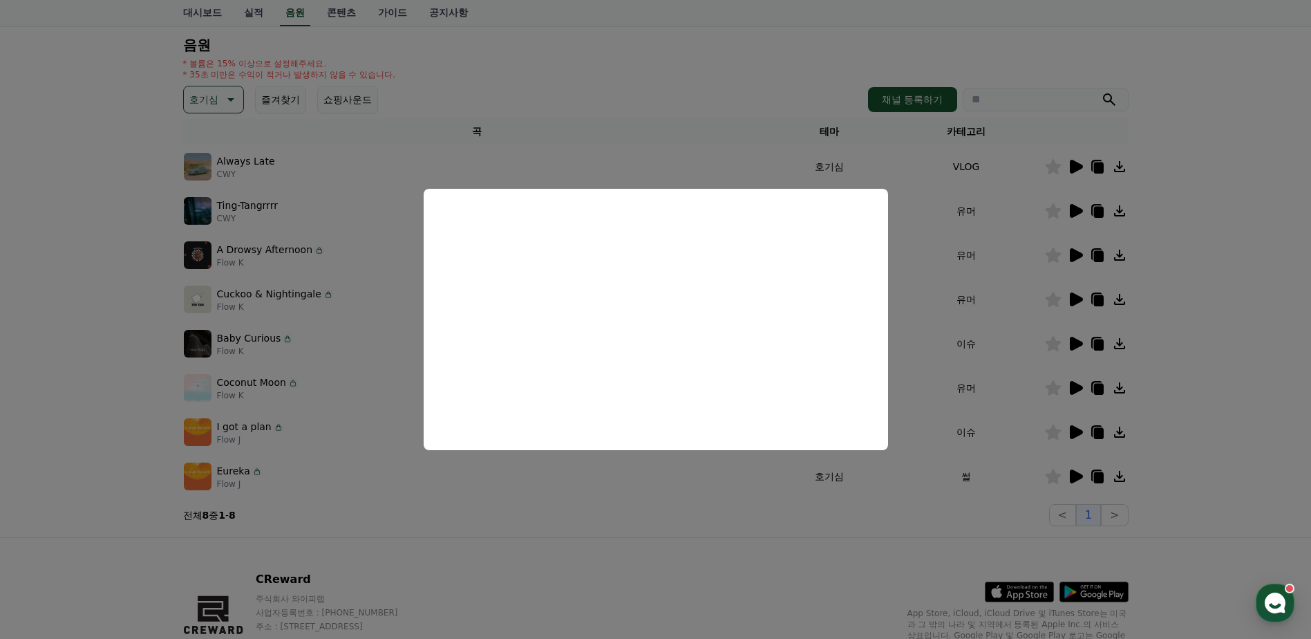
click at [993, 356] on button "close modal" at bounding box center [655, 319] width 1311 height 639
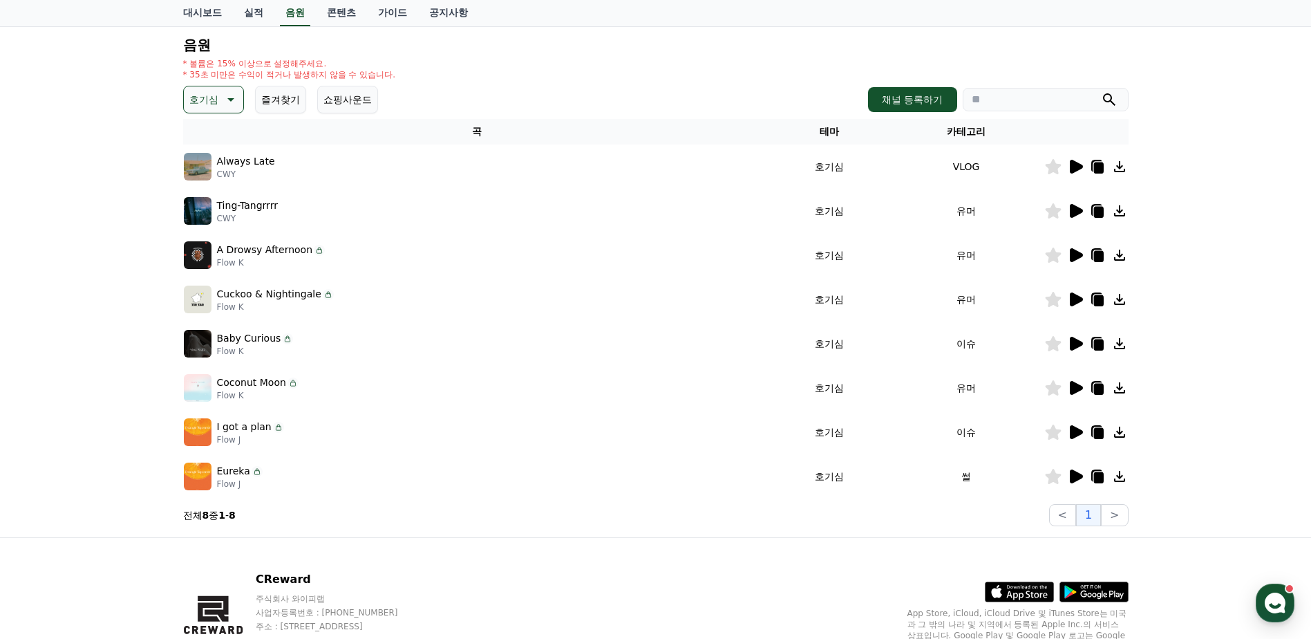
click at [1071, 479] on icon at bounding box center [1076, 476] width 13 height 14
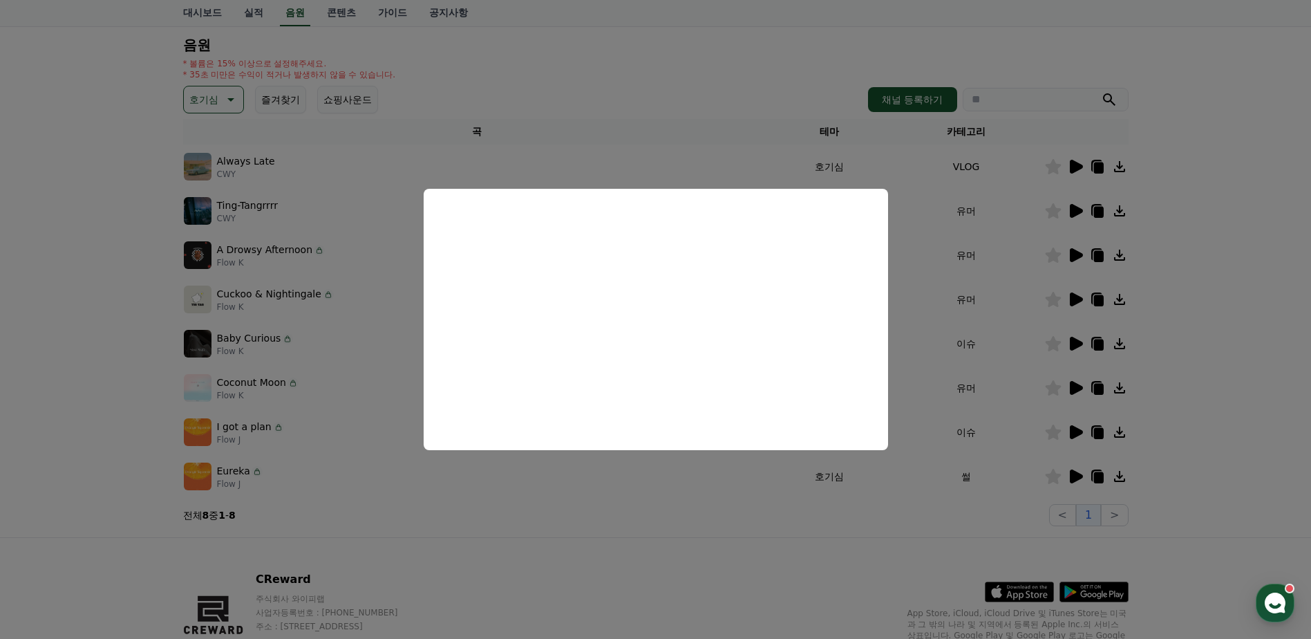
click at [1007, 395] on button "close modal" at bounding box center [655, 319] width 1311 height 639
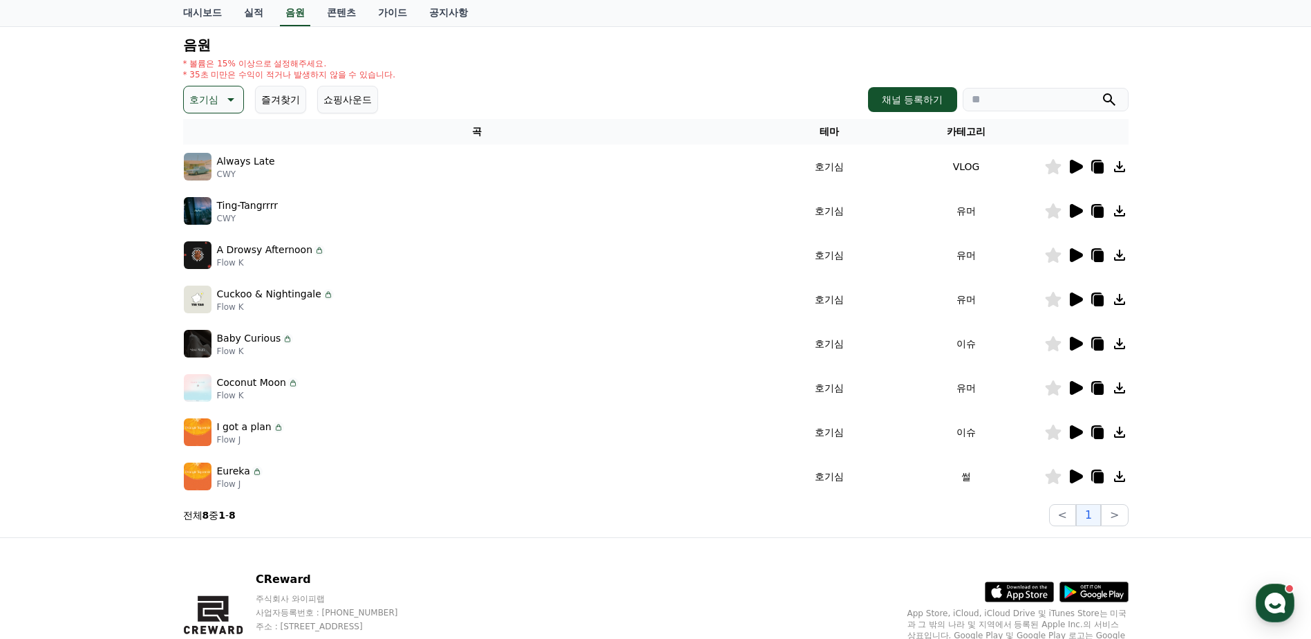
click at [1073, 429] on icon at bounding box center [1076, 432] width 13 height 14
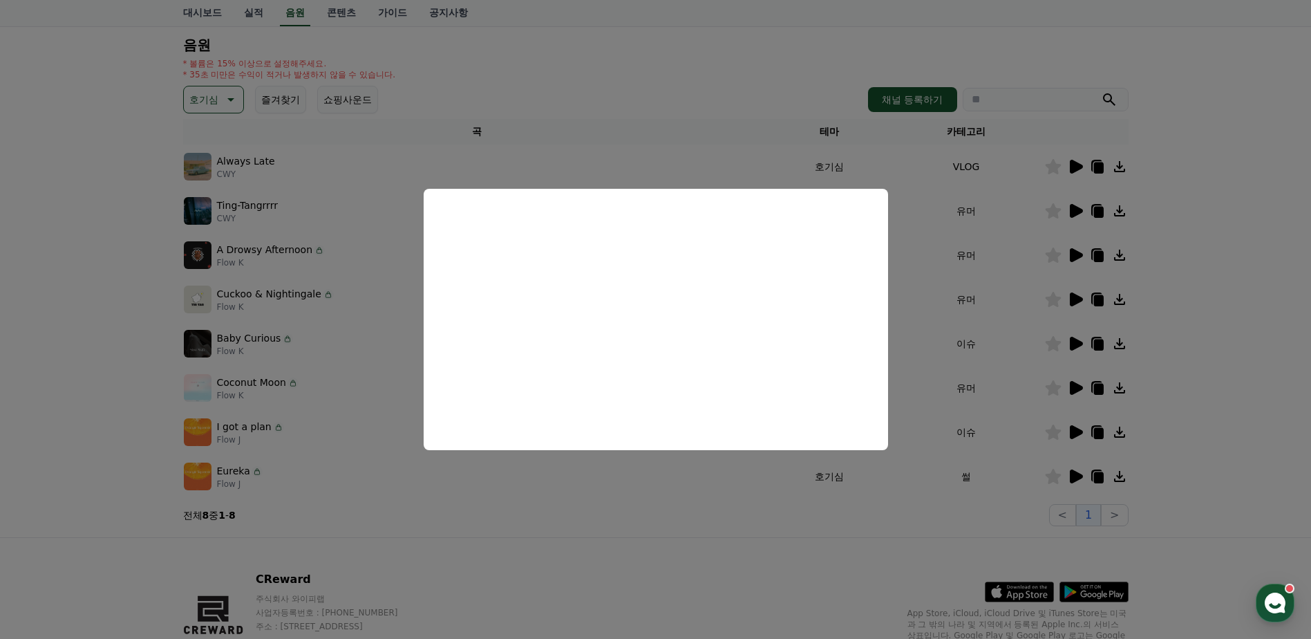
click at [993, 398] on button "close modal" at bounding box center [655, 319] width 1311 height 639
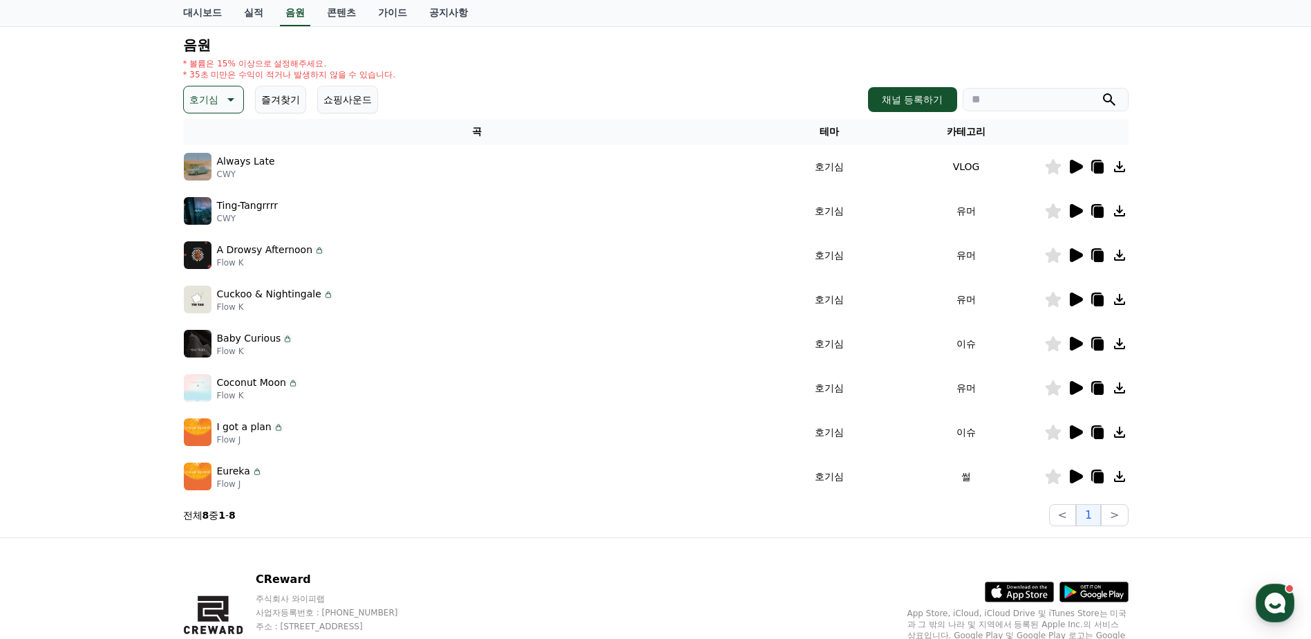
click at [1074, 391] on icon at bounding box center [1076, 388] width 13 height 14
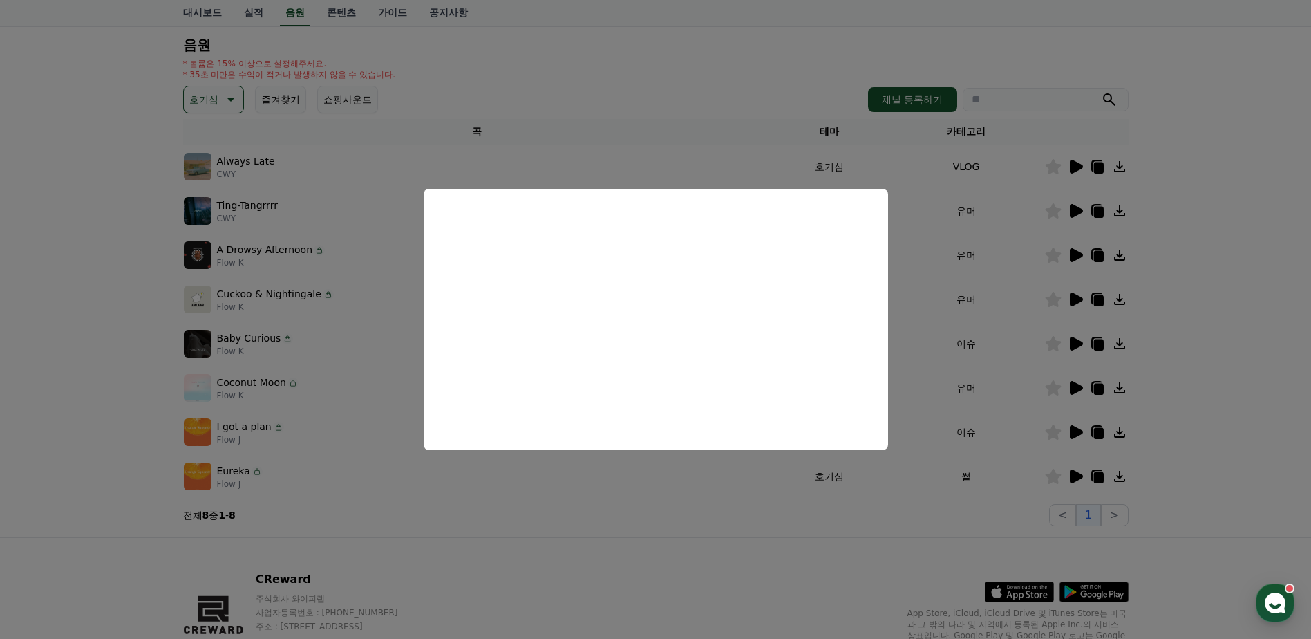
click at [1067, 384] on button "close modal" at bounding box center [655, 319] width 1311 height 639
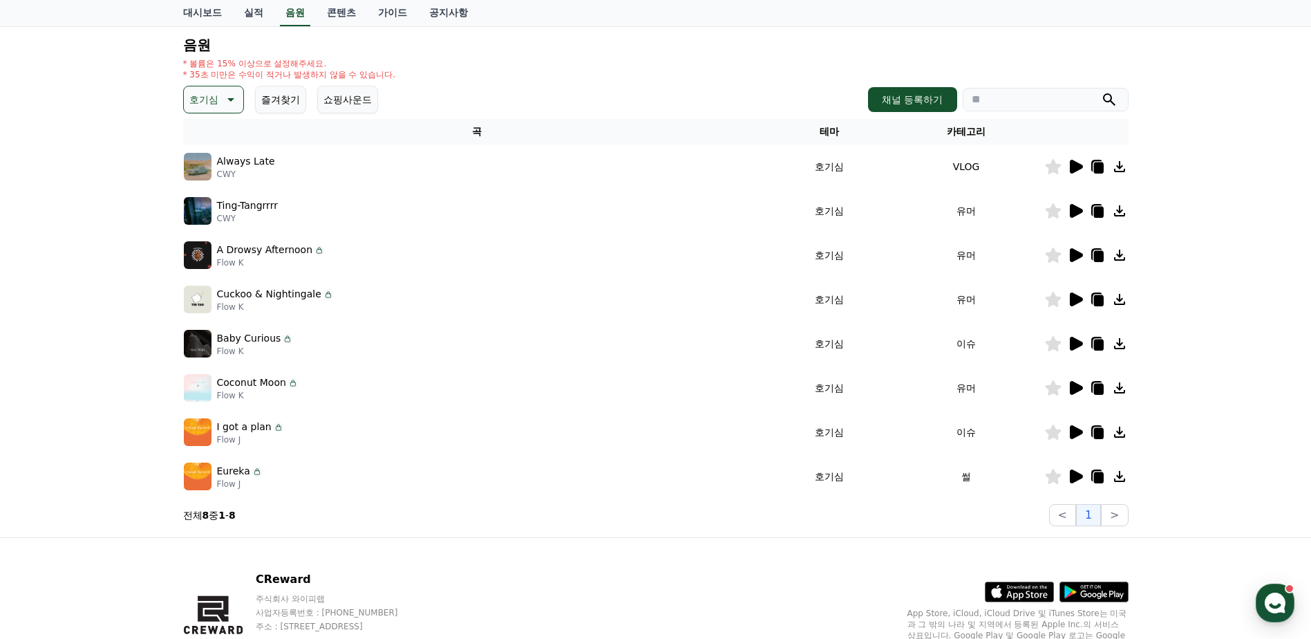
click at [1075, 340] on icon at bounding box center [1076, 344] width 13 height 14
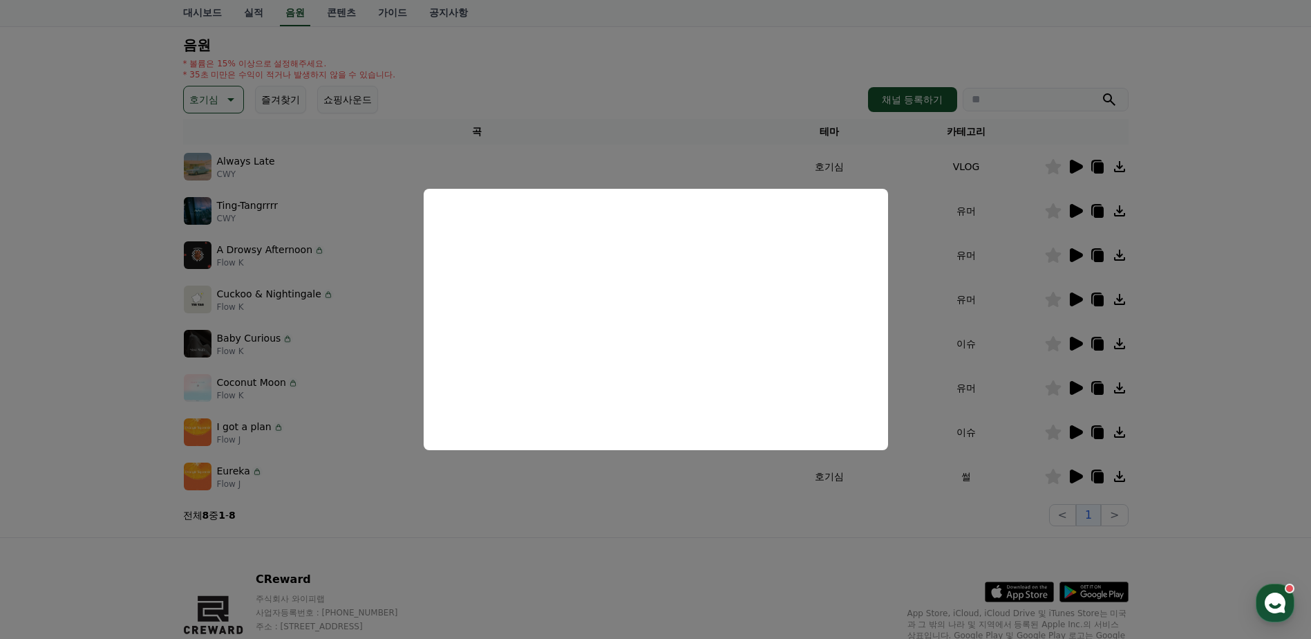
click at [1060, 330] on button "close modal" at bounding box center [655, 319] width 1311 height 639
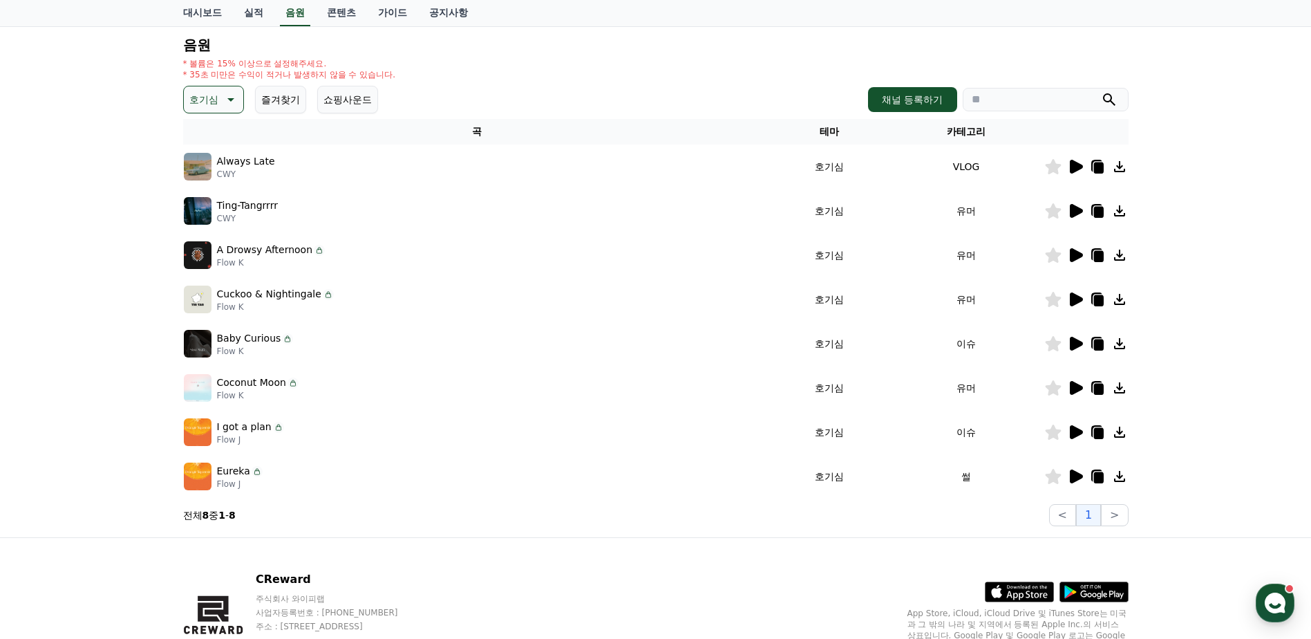
click at [1078, 298] on icon at bounding box center [1076, 299] width 13 height 14
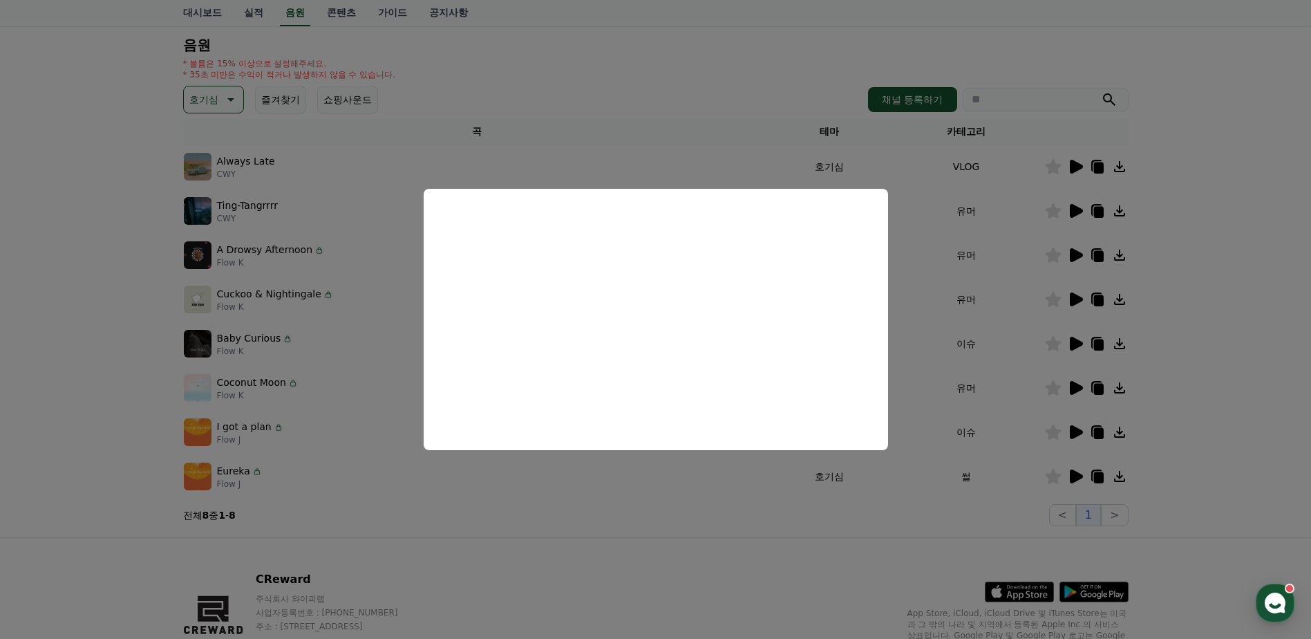
click at [1024, 353] on button "close modal" at bounding box center [655, 319] width 1311 height 639
